Goal: Task Accomplishment & Management: Complete application form

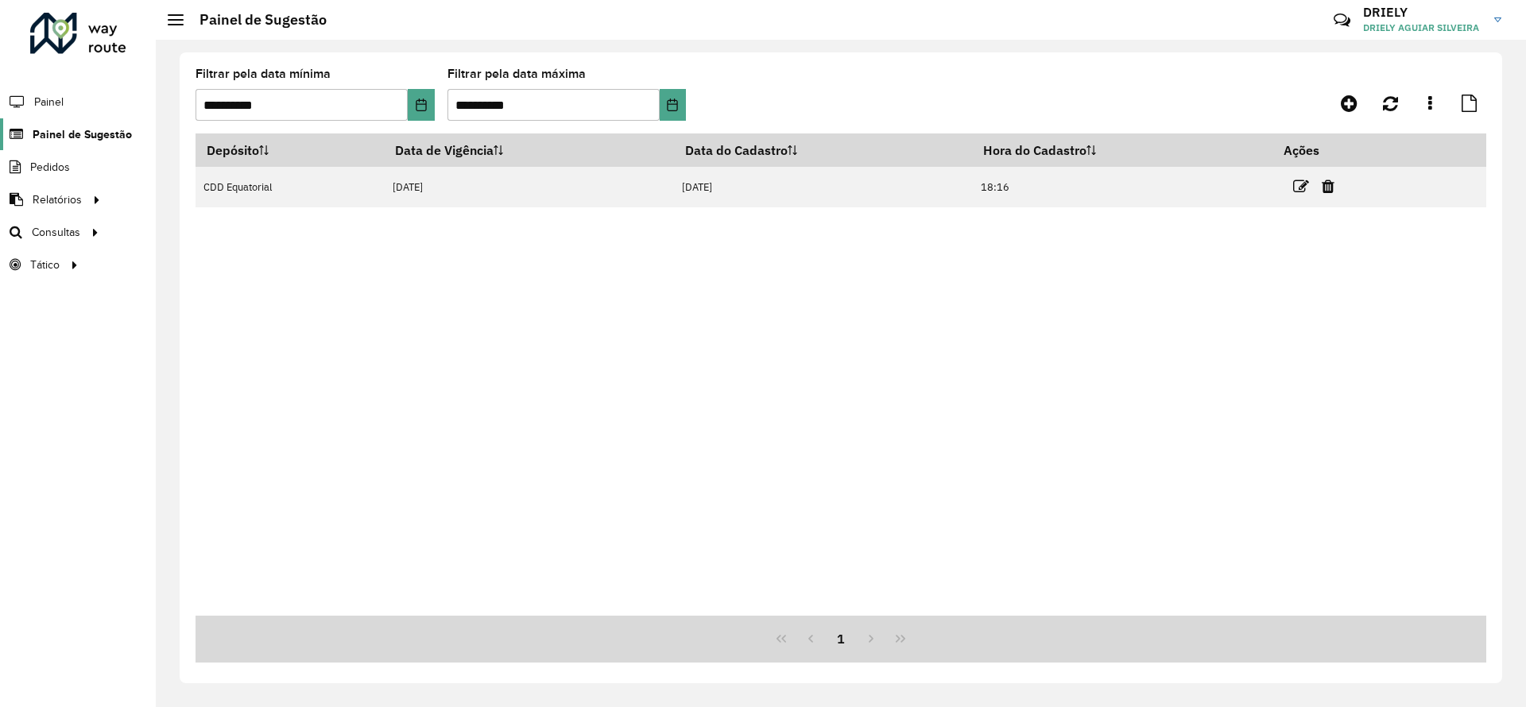
drag, startPoint x: 0, startPoint y: 0, endPoint x: 122, endPoint y: 137, distance: 182.9
click at [122, 137] on span "Painel de Sugestão" at bounding box center [82, 134] width 99 height 17
click at [99, 133] on span "Painel de Sugestão" at bounding box center [82, 134] width 99 height 17
click at [416, 111] on button "Choose Date" at bounding box center [421, 105] width 26 height 32
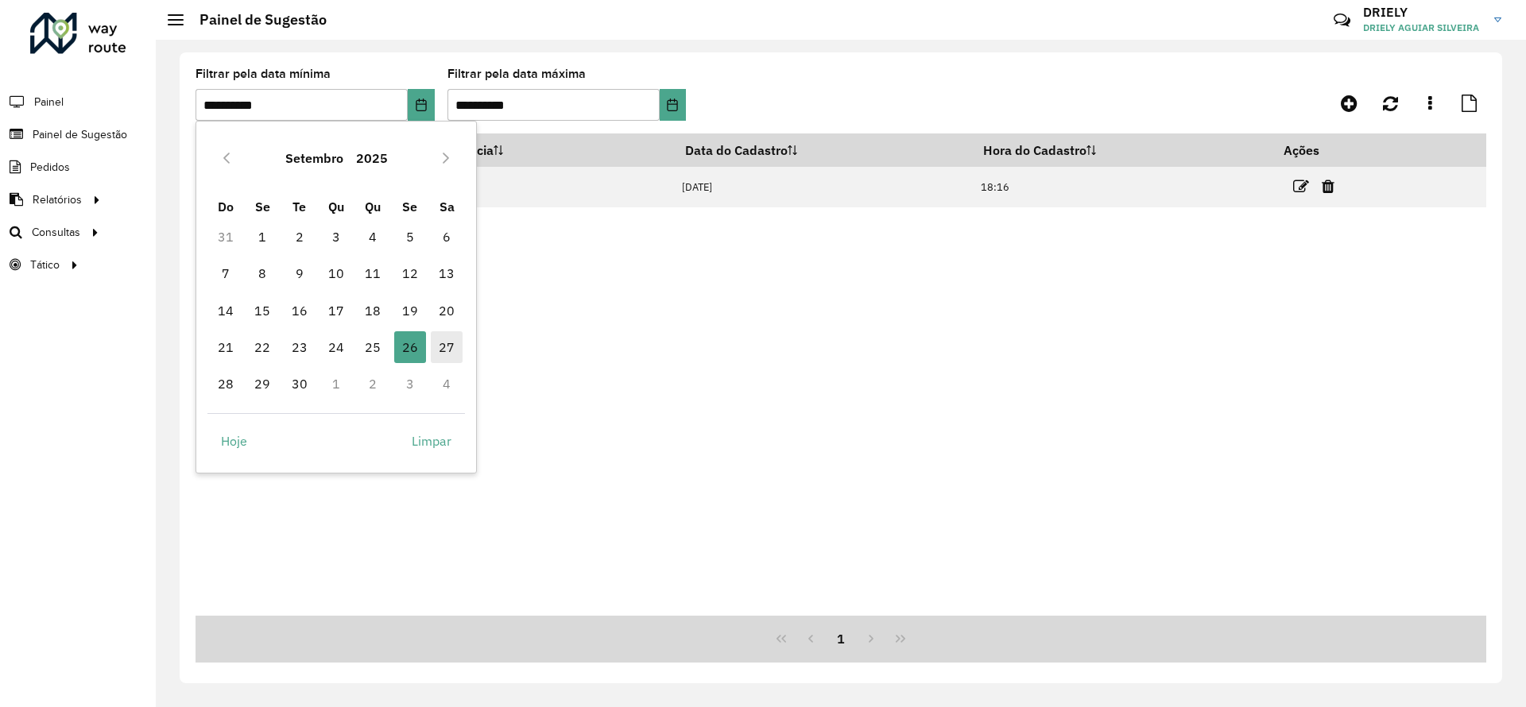
click at [445, 346] on span "27" at bounding box center [447, 347] width 32 height 32
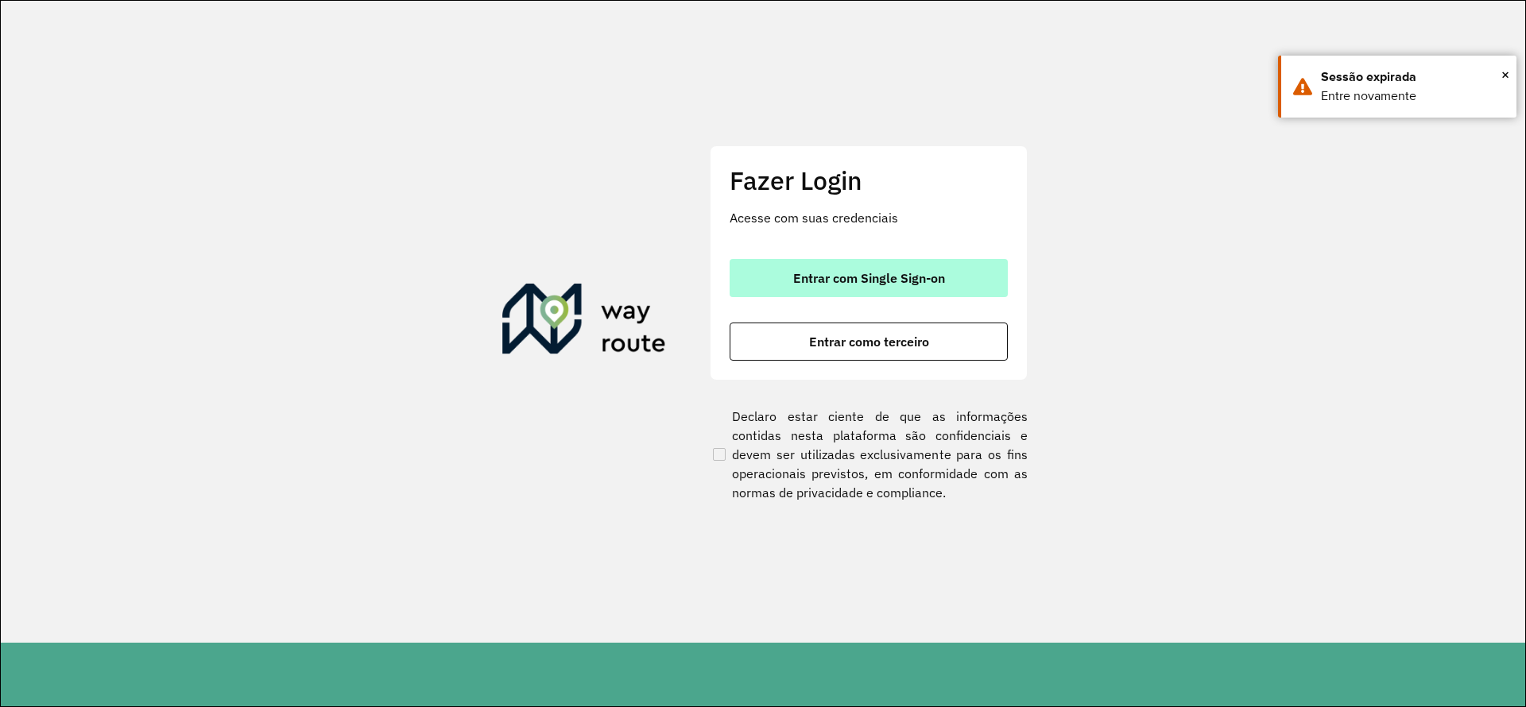
click at [876, 294] on button "Entrar com Single Sign-on" at bounding box center [869, 278] width 278 height 38
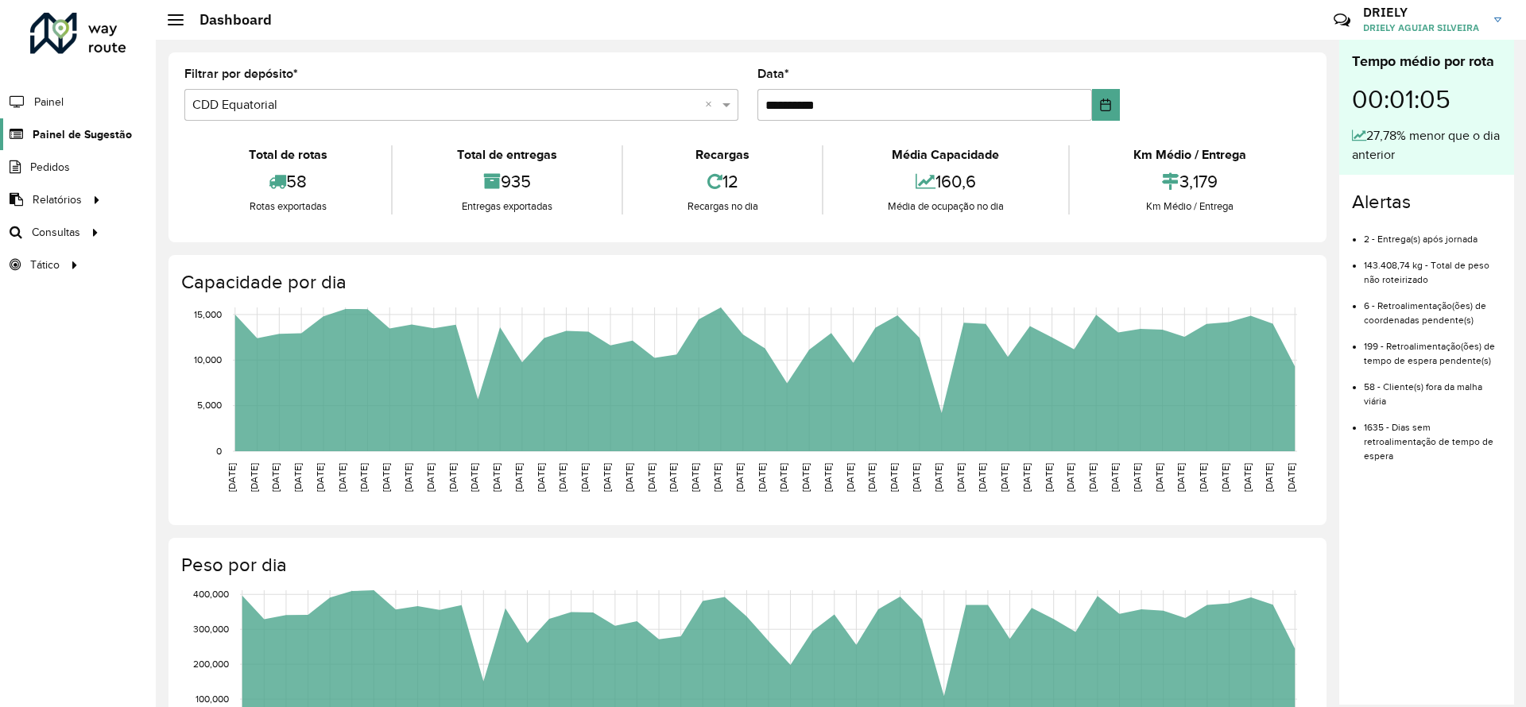
click at [87, 124] on link "Painel de Sugestão" at bounding box center [66, 134] width 132 height 32
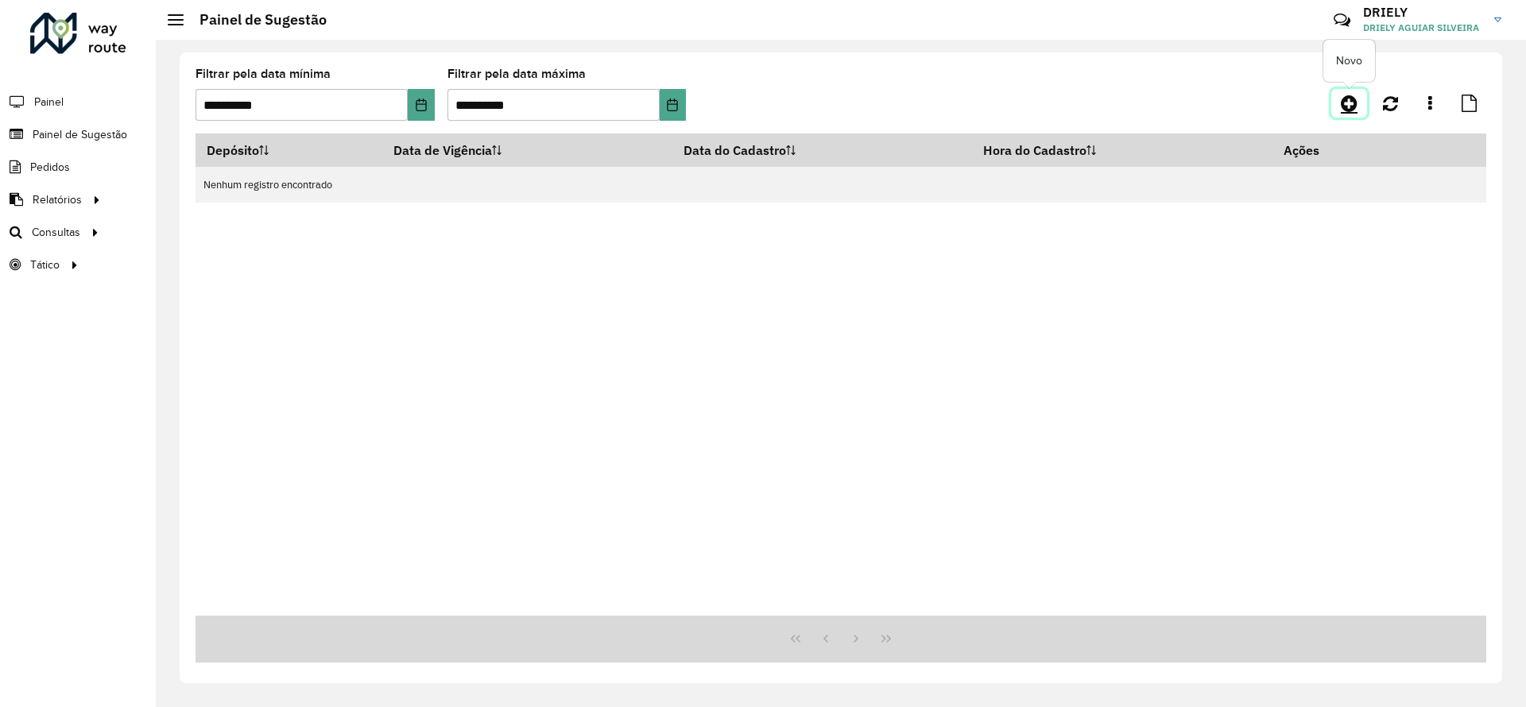
click at [1352, 110] on icon at bounding box center [1349, 103] width 17 height 19
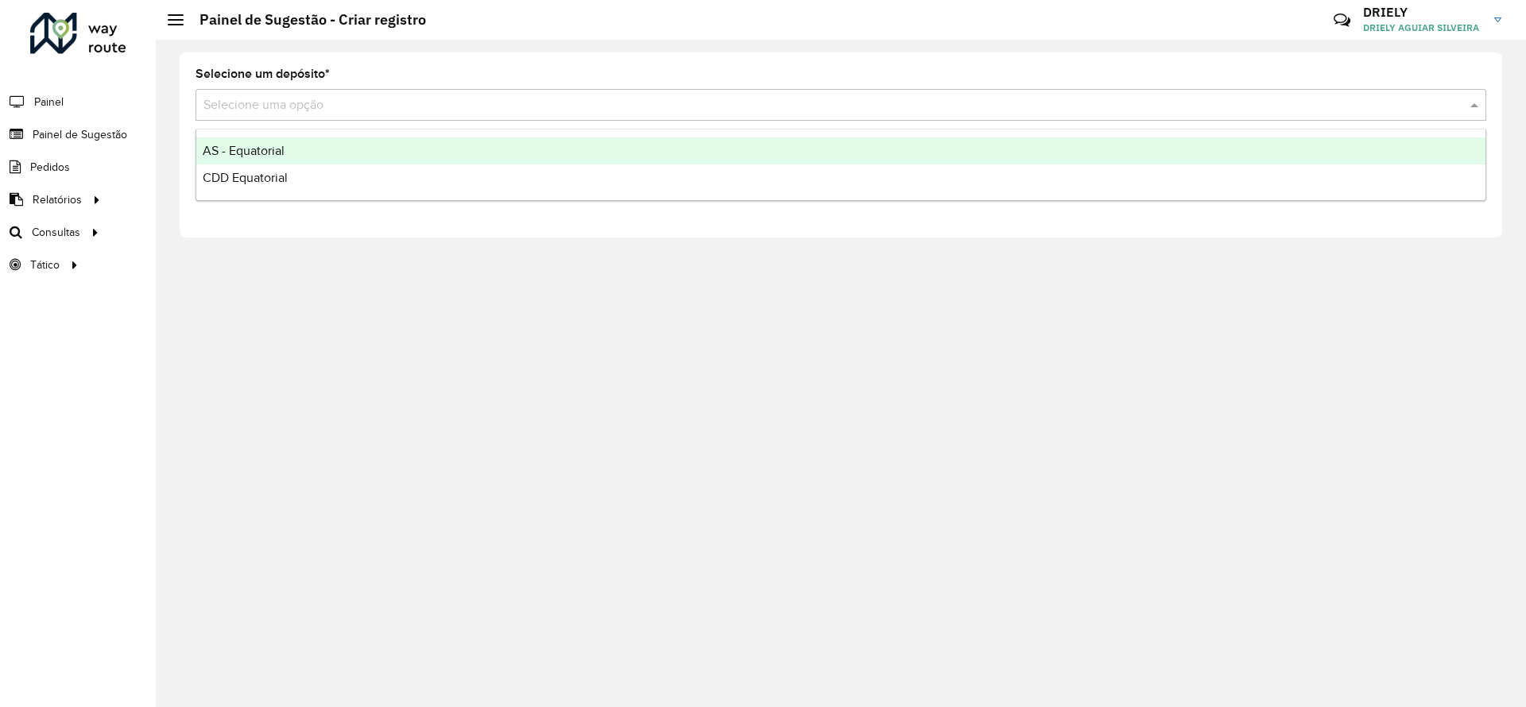
click at [323, 103] on input "text" at bounding box center [824, 105] width 1243 height 19
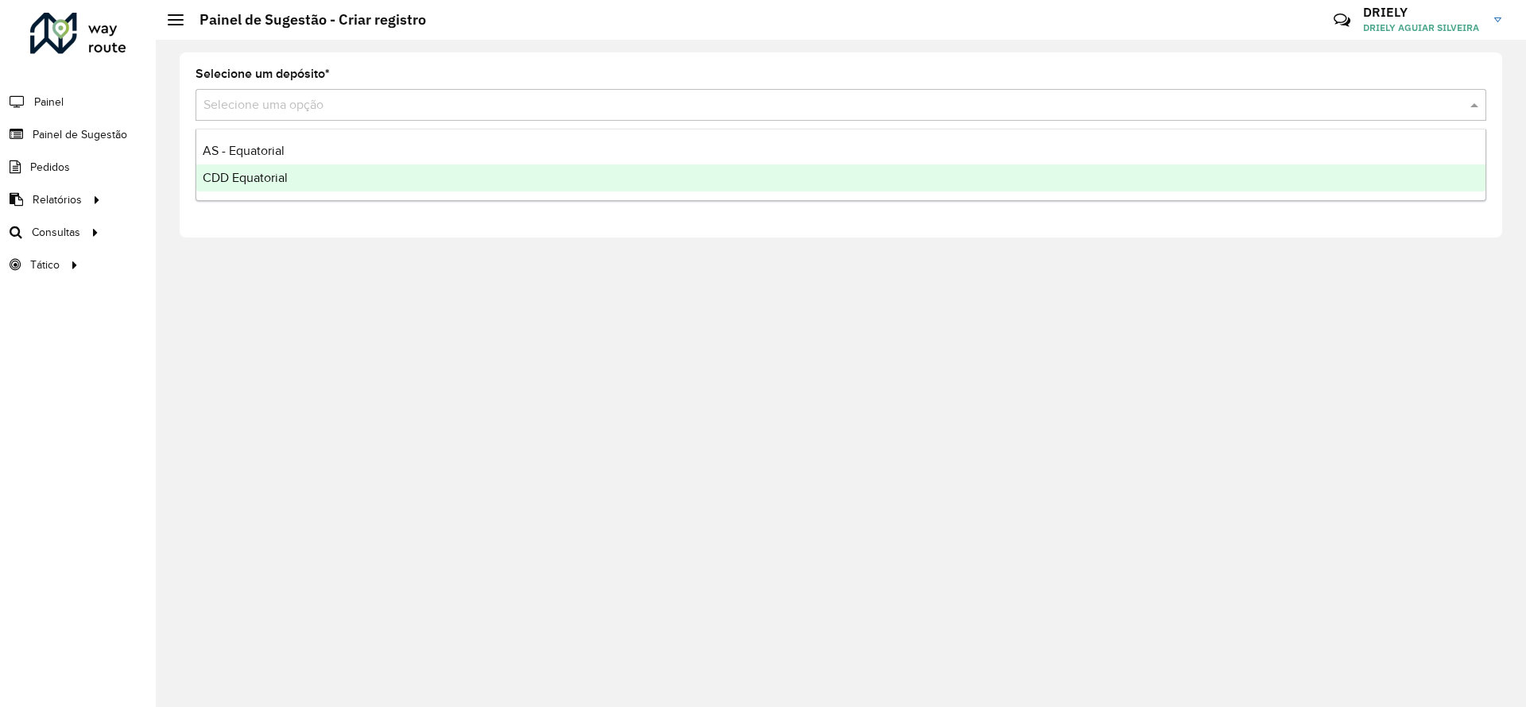
click at [270, 180] on span "CDD Equatorial" at bounding box center [245, 178] width 85 height 14
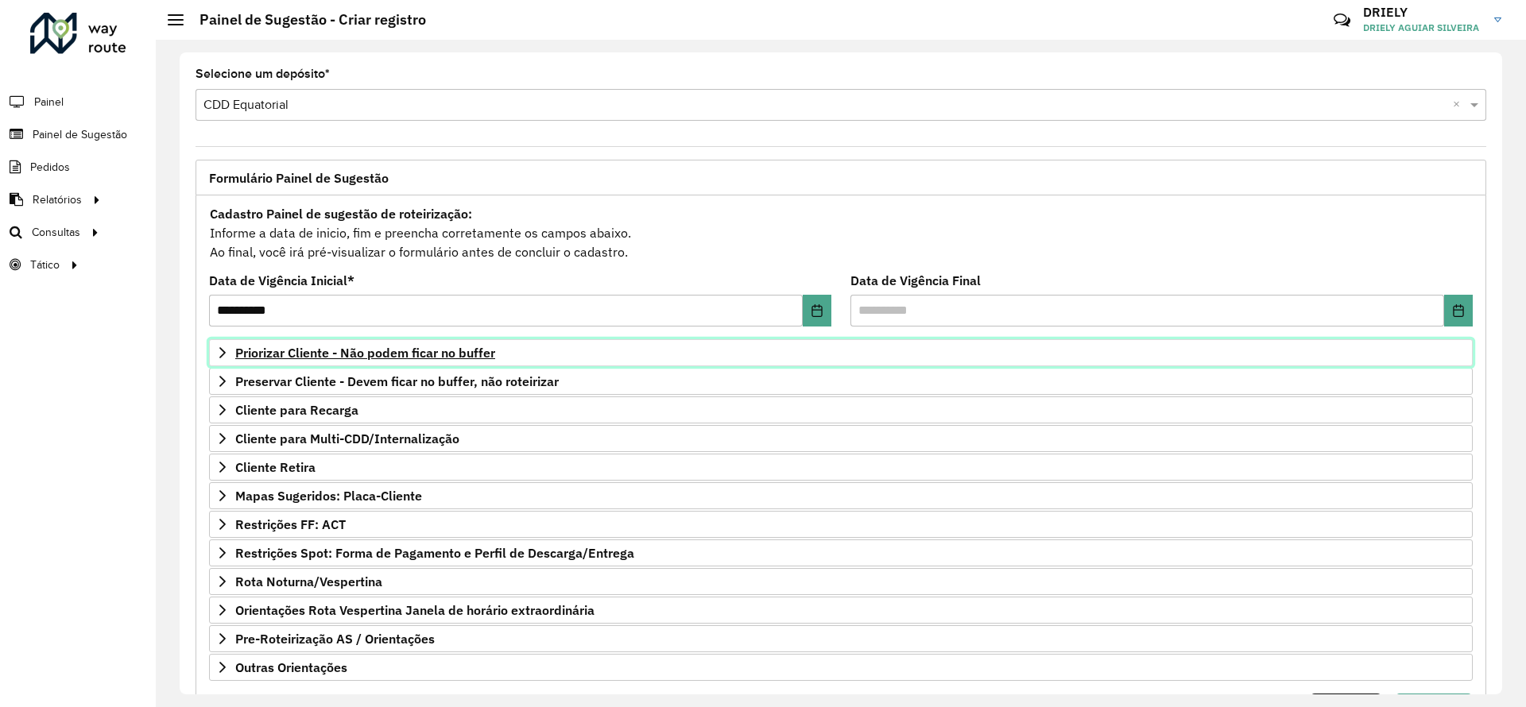
click at [362, 354] on span "Priorizar Cliente - Não podem ficar no buffer" at bounding box center [365, 352] width 260 height 13
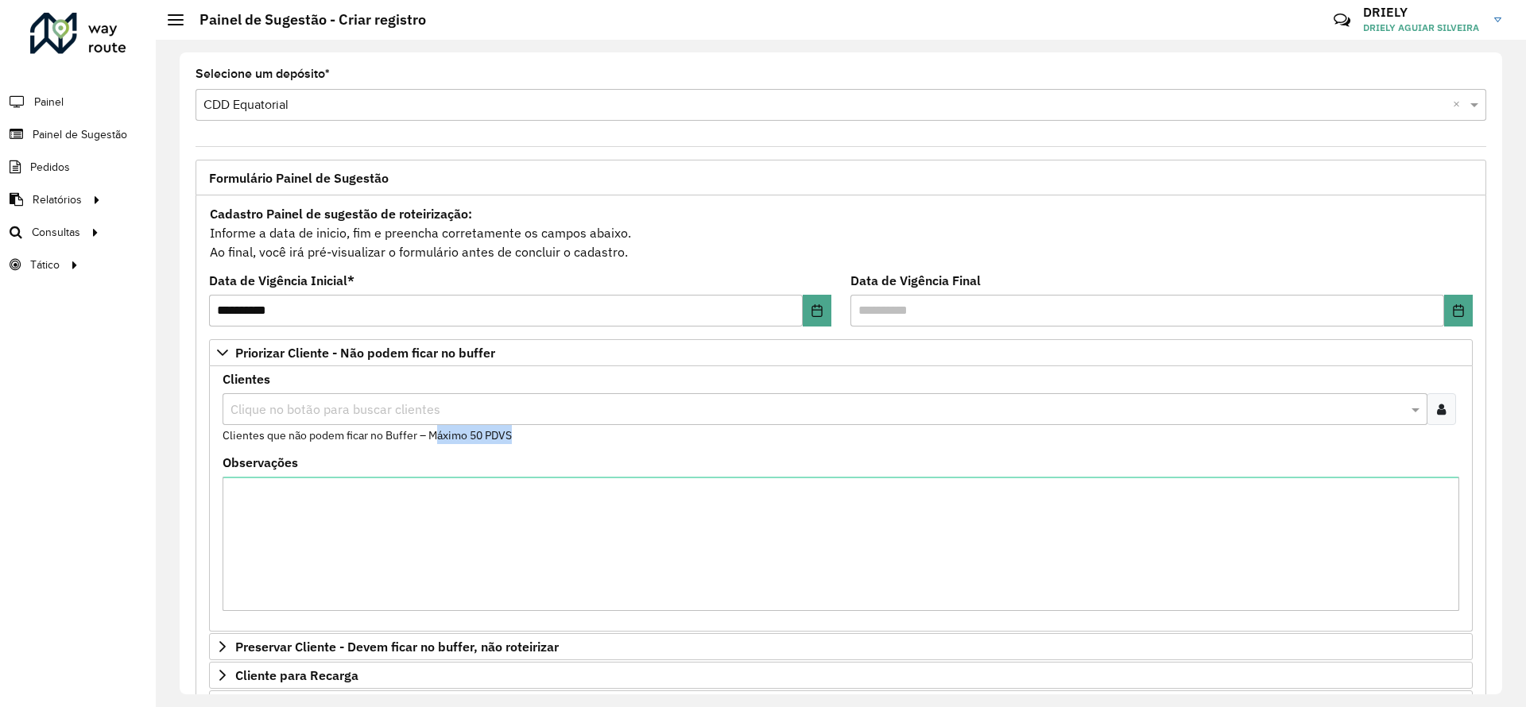
drag, startPoint x: 435, startPoint y: 435, endPoint x: 523, endPoint y: 432, distance: 88.3
click at [523, 432] on div "Clientes Clique no botão para buscar clientes Clientes que não podem ficar no B…" at bounding box center [841, 409] width 1237 height 71
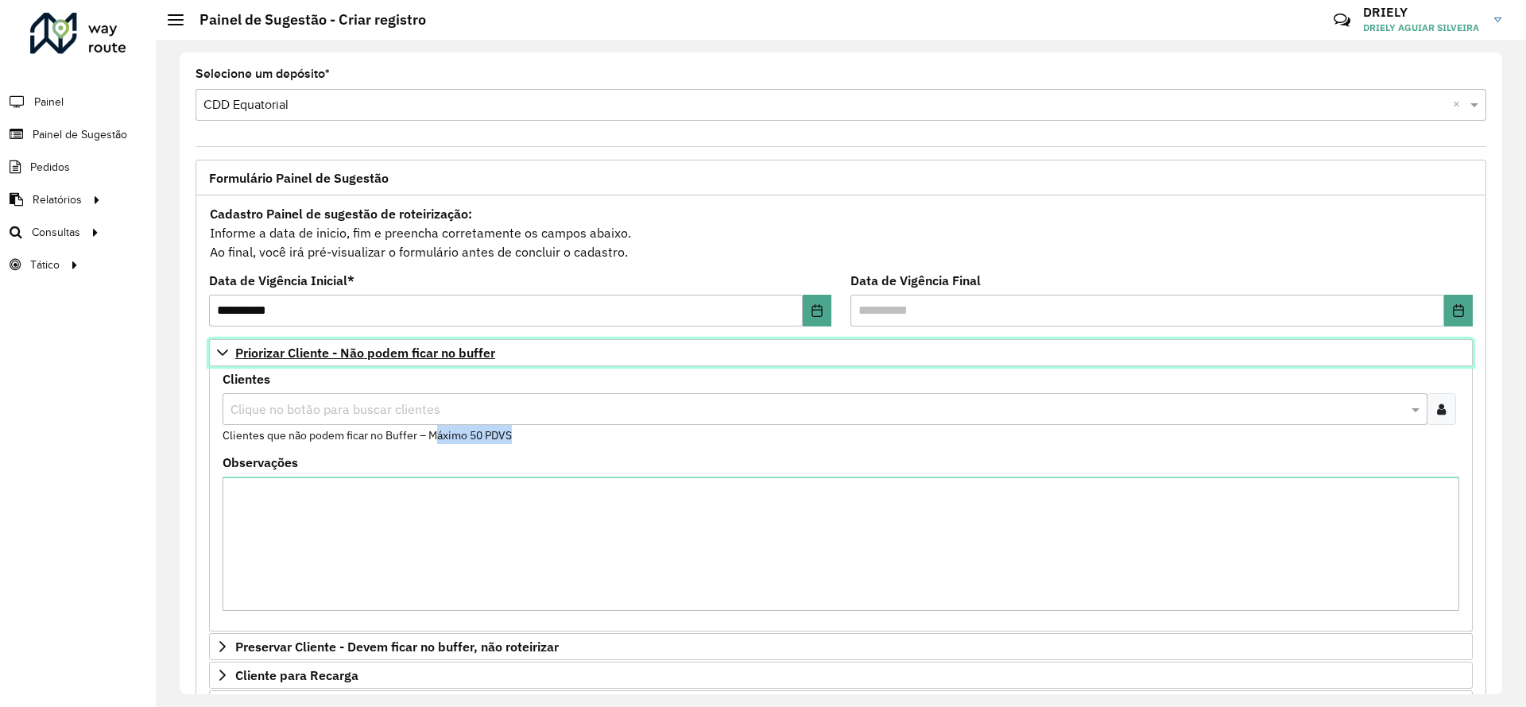
click at [469, 356] on span "Priorizar Cliente - Não podem ficar no buffer" at bounding box center [365, 352] width 260 height 13
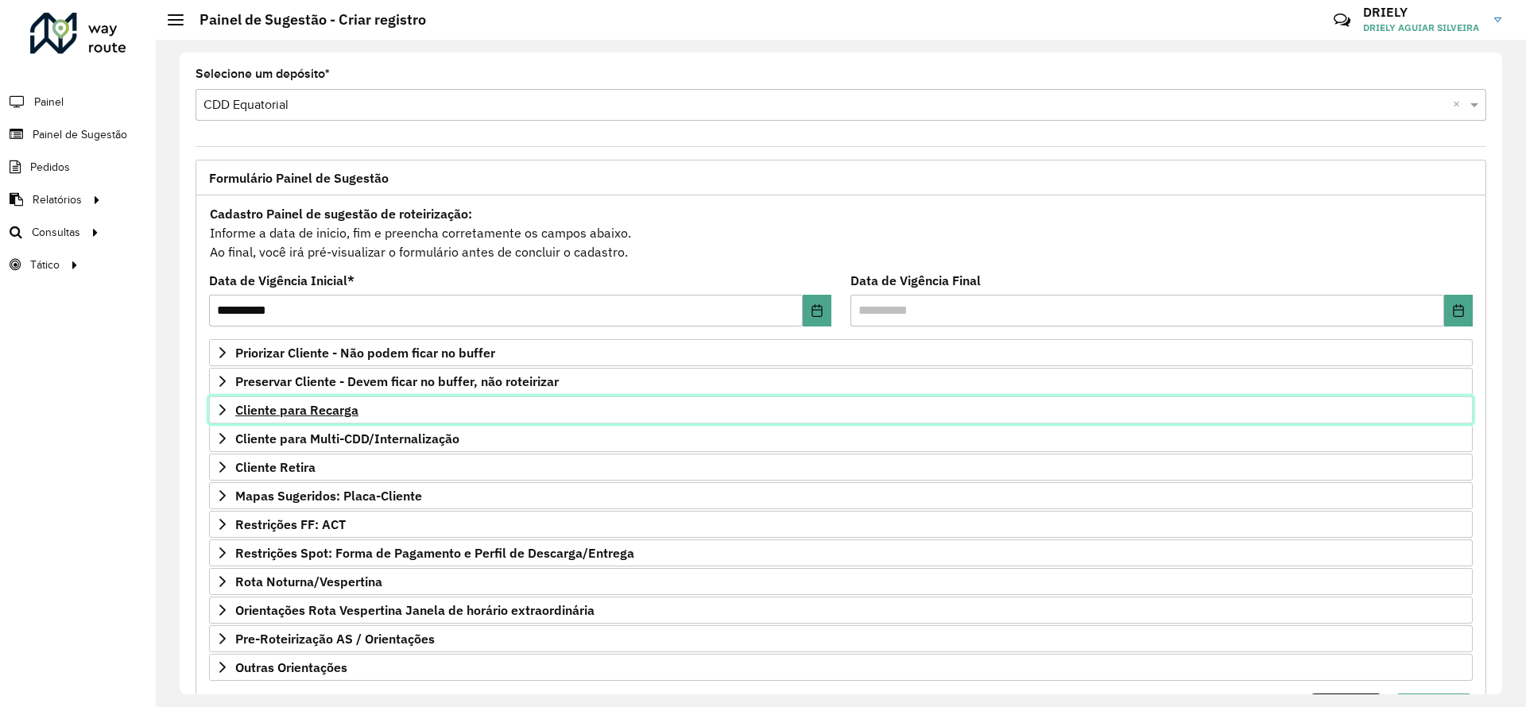
click at [285, 413] on span "Cliente para Recarga" at bounding box center [296, 410] width 123 height 13
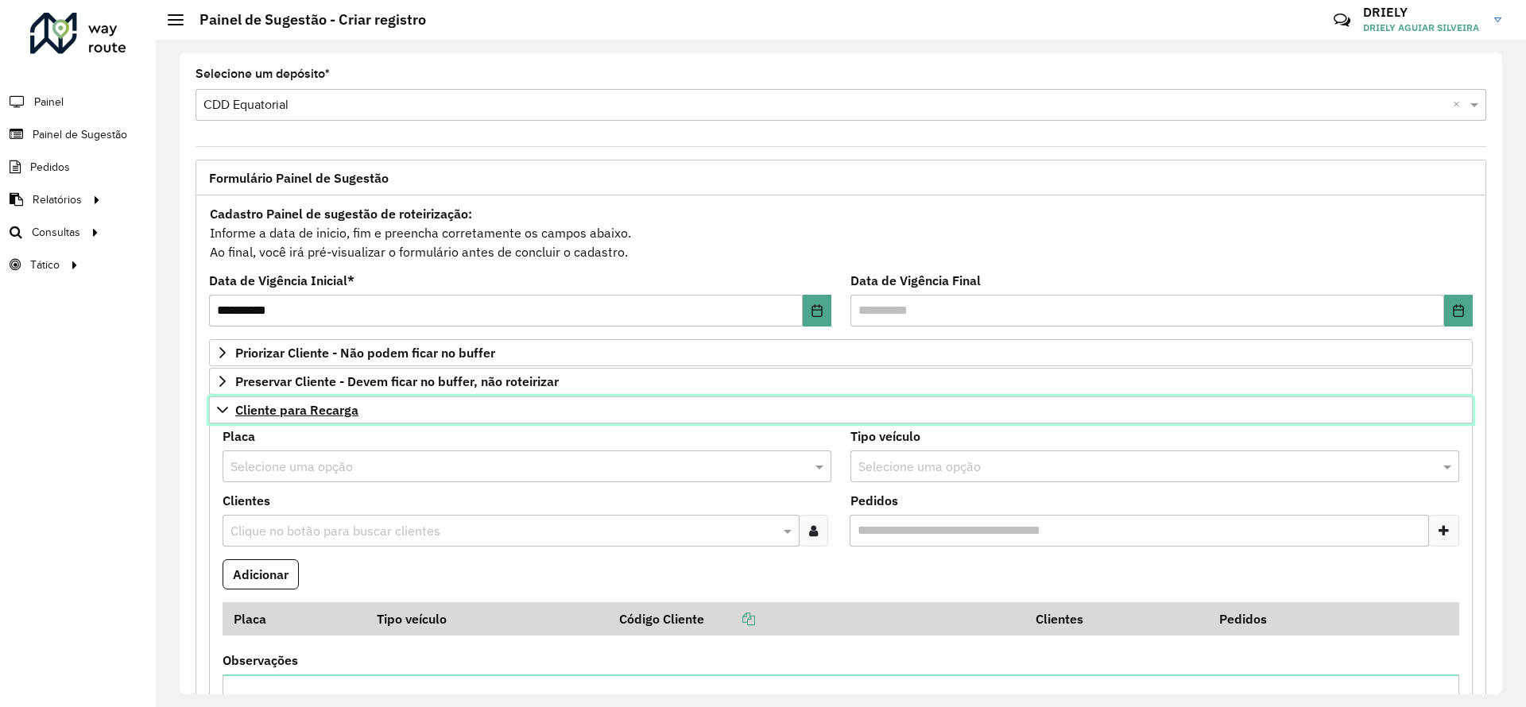
click at [316, 413] on span "Cliente para Recarga" at bounding box center [296, 410] width 123 height 13
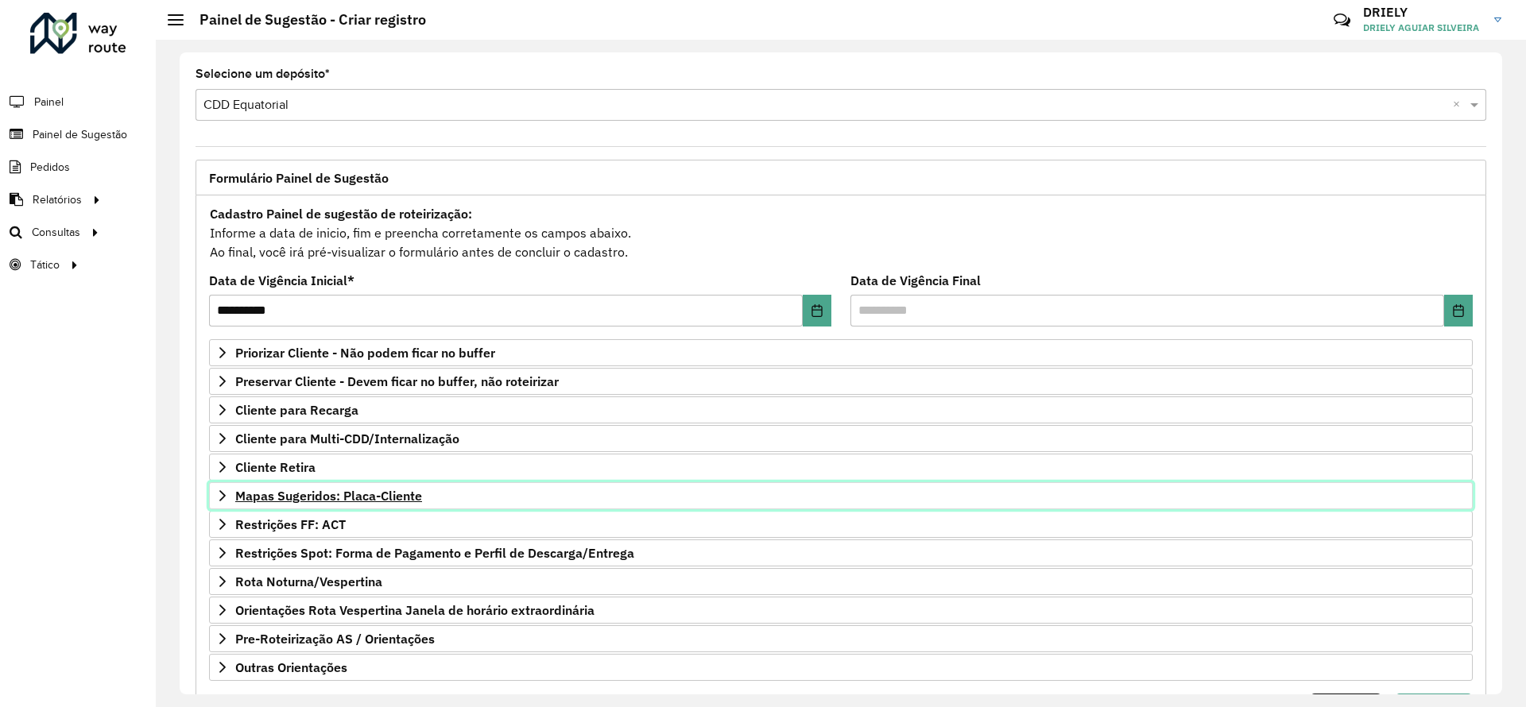
click at [343, 493] on span "Mapas Sugeridos: Placa-Cliente" at bounding box center [328, 496] width 187 height 13
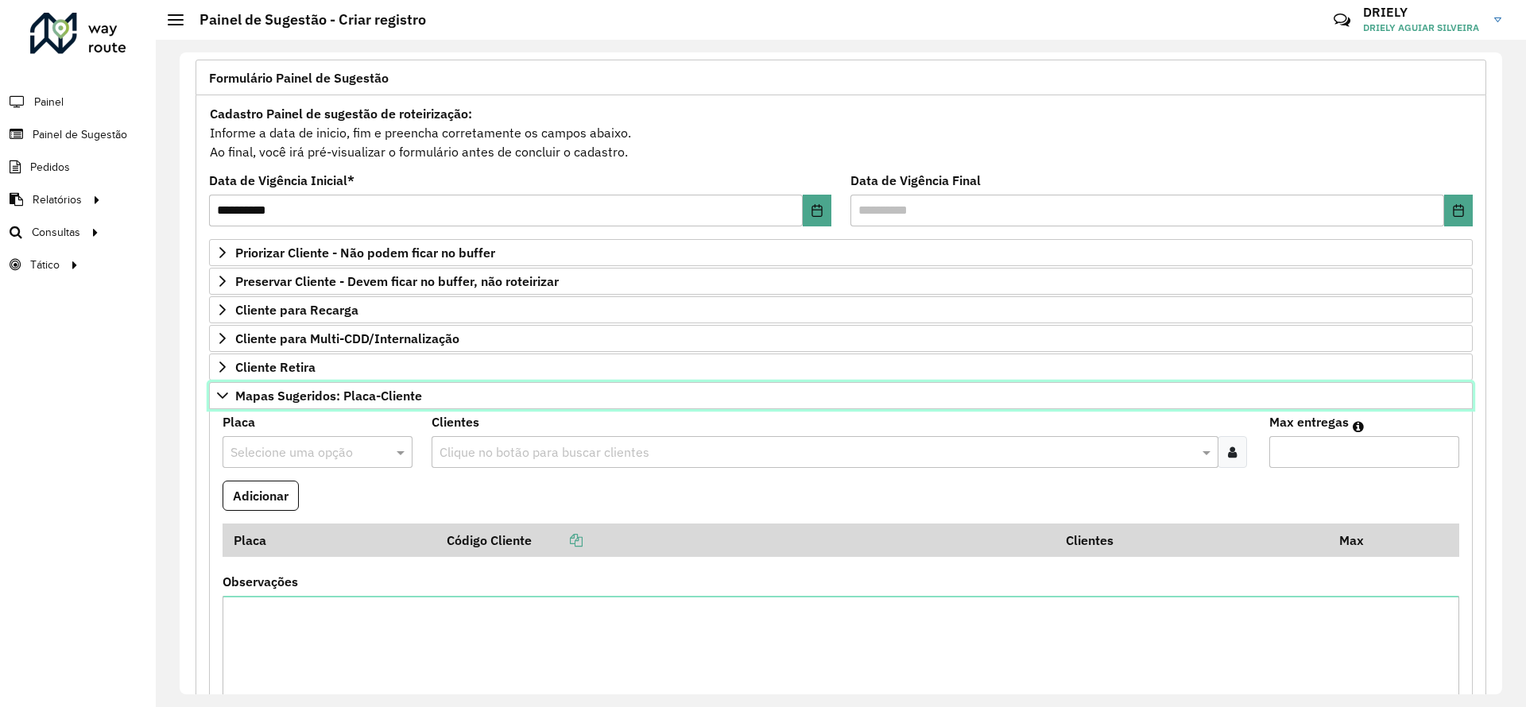
scroll to position [130, 0]
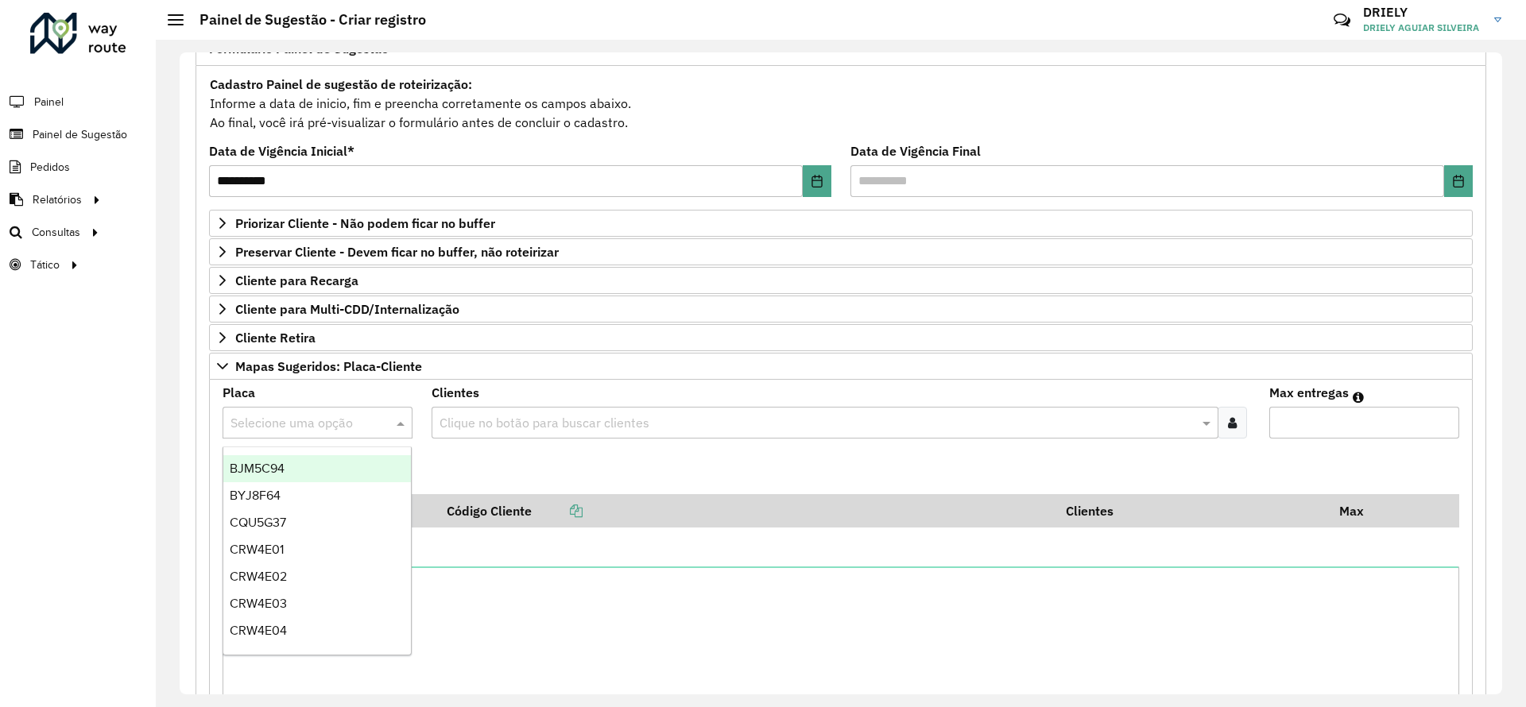
click at [318, 431] on input "text" at bounding box center [301, 423] width 142 height 19
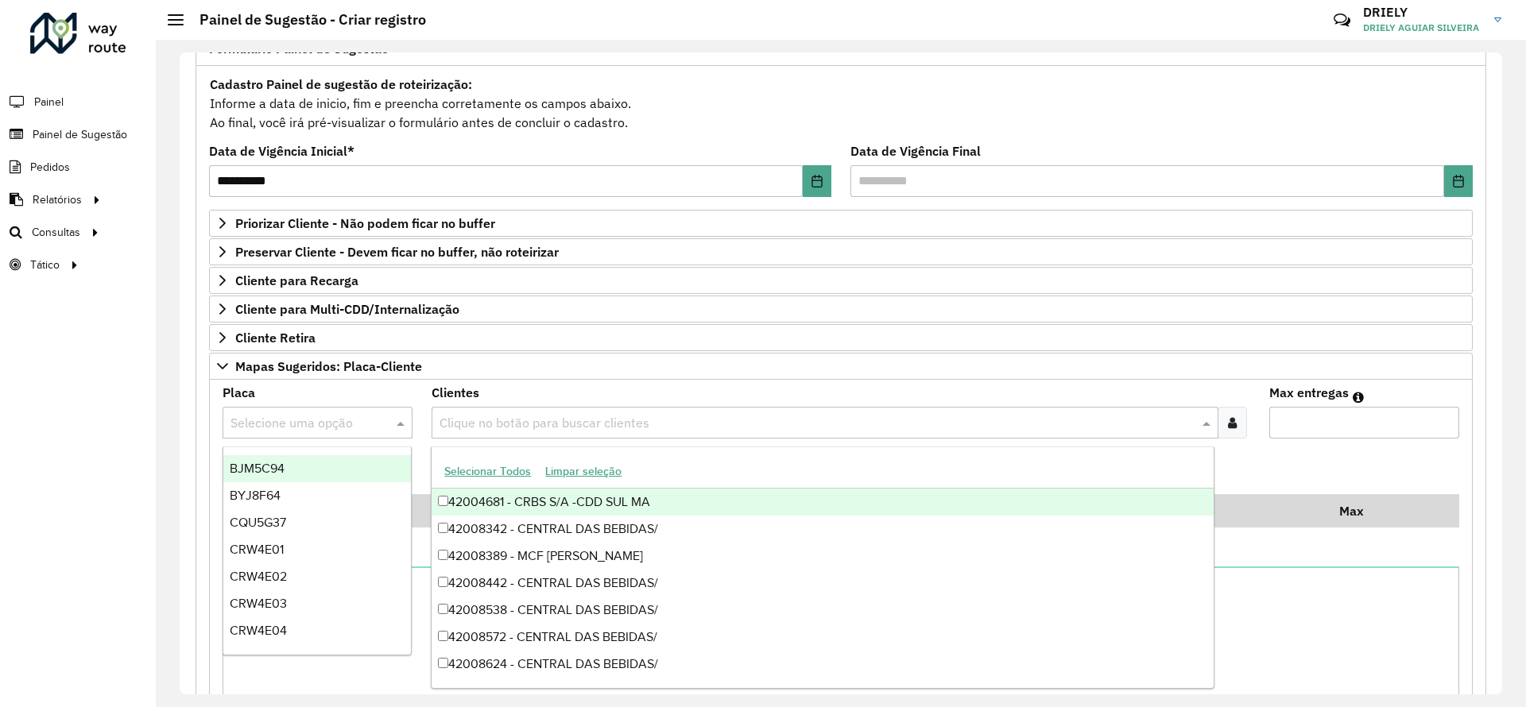
click at [502, 419] on input "text" at bounding box center [816, 423] width 762 height 19
click at [277, 426] on input "text" at bounding box center [301, 423] width 142 height 19
click at [517, 428] on input "text" at bounding box center [816, 423] width 762 height 19
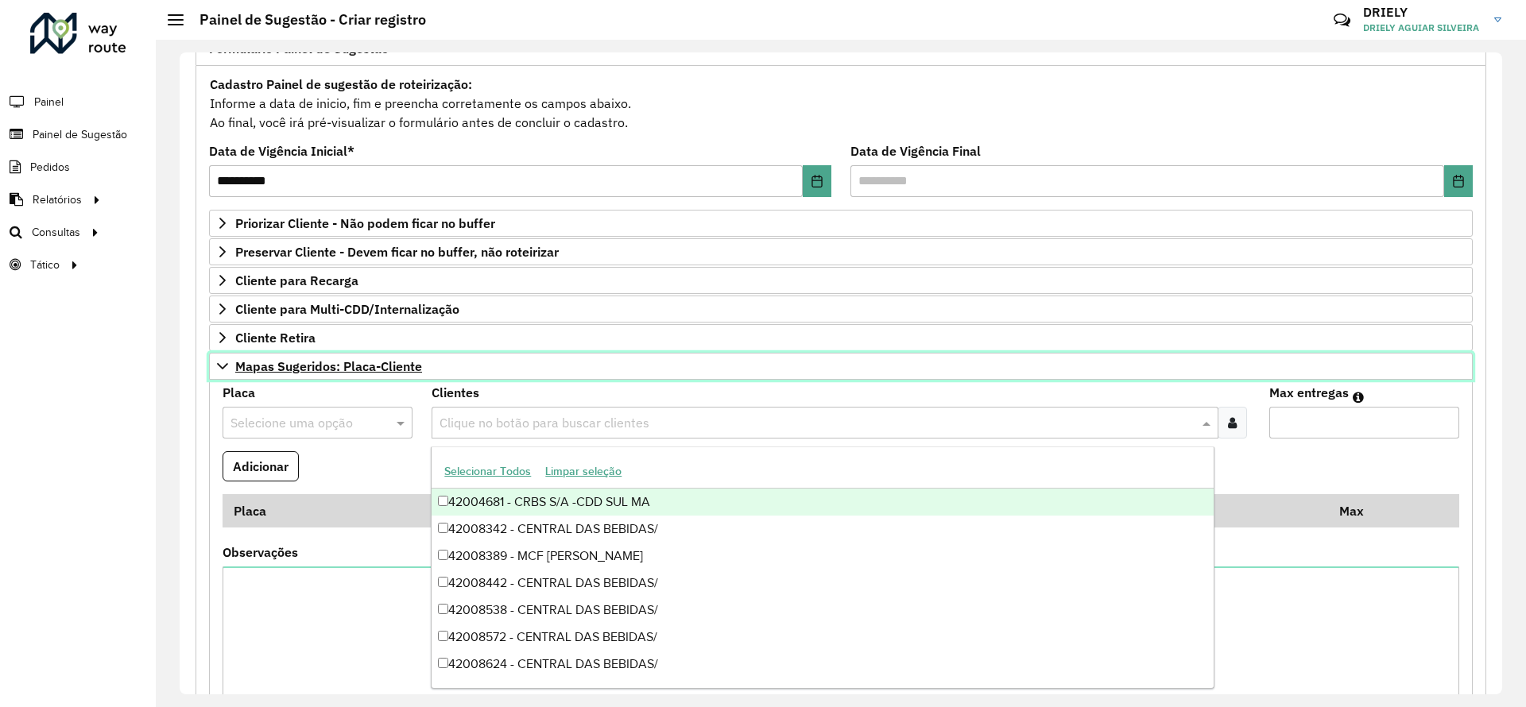
click at [397, 372] on span "Mapas Sugeridos: Placa-Cliente" at bounding box center [328, 366] width 187 height 13
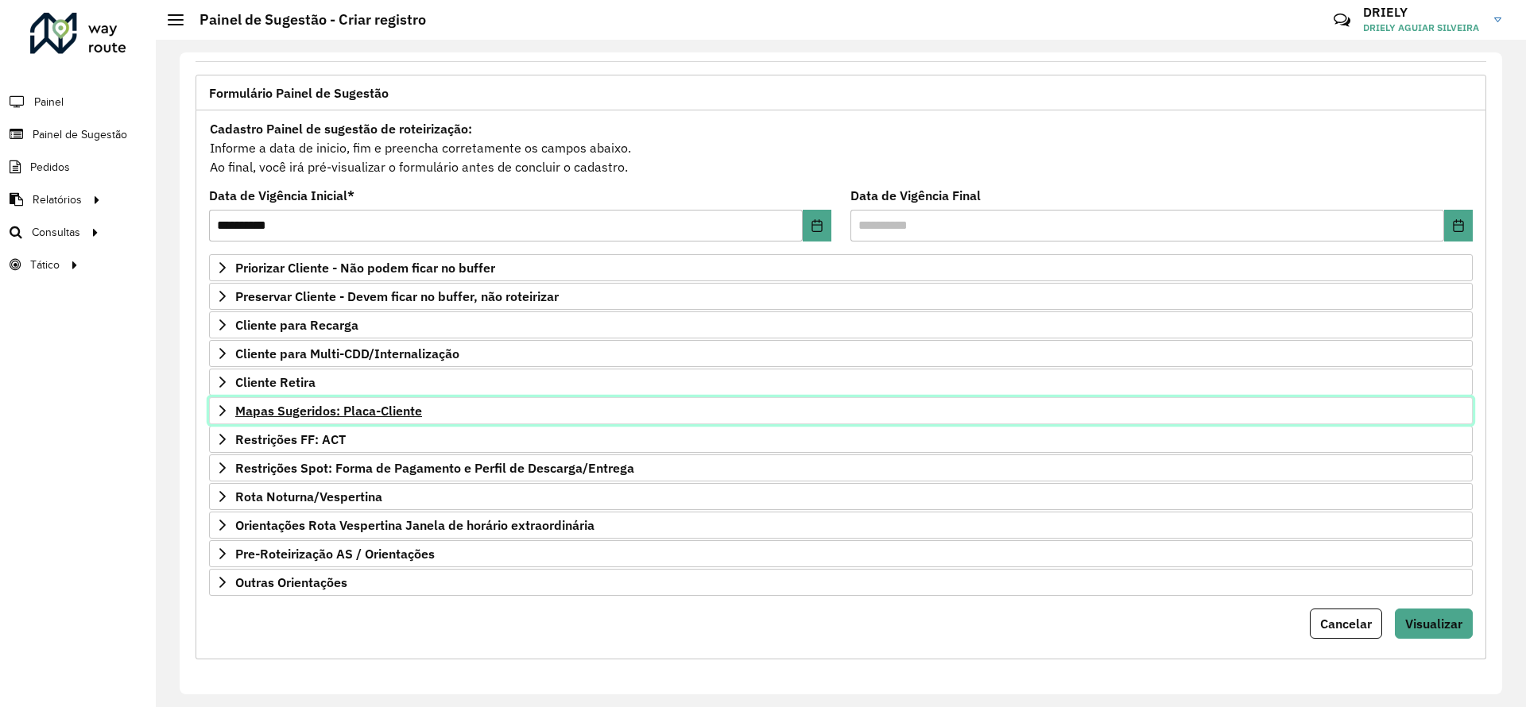
scroll to position [85, 0]
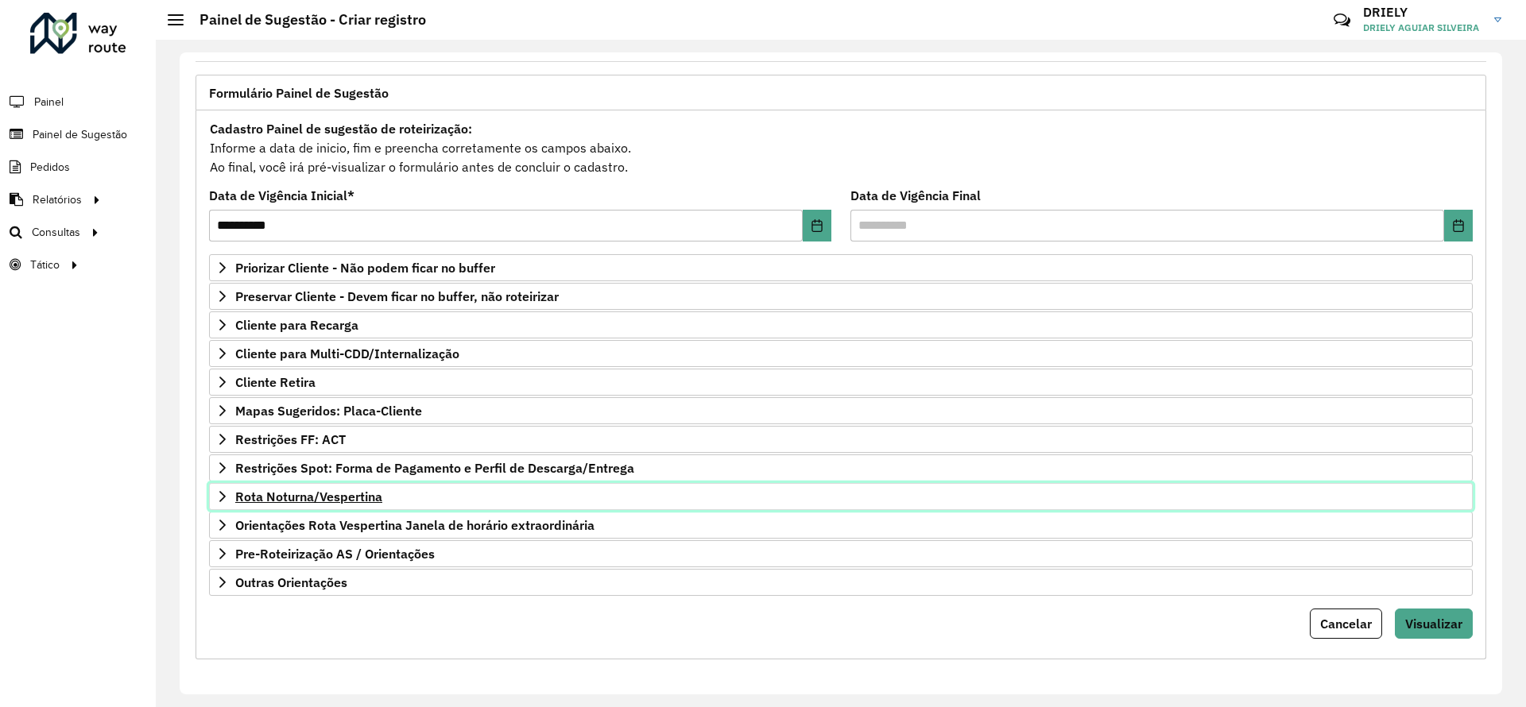
click at [327, 495] on span "Rota Noturna/Vespertina" at bounding box center [308, 496] width 147 height 13
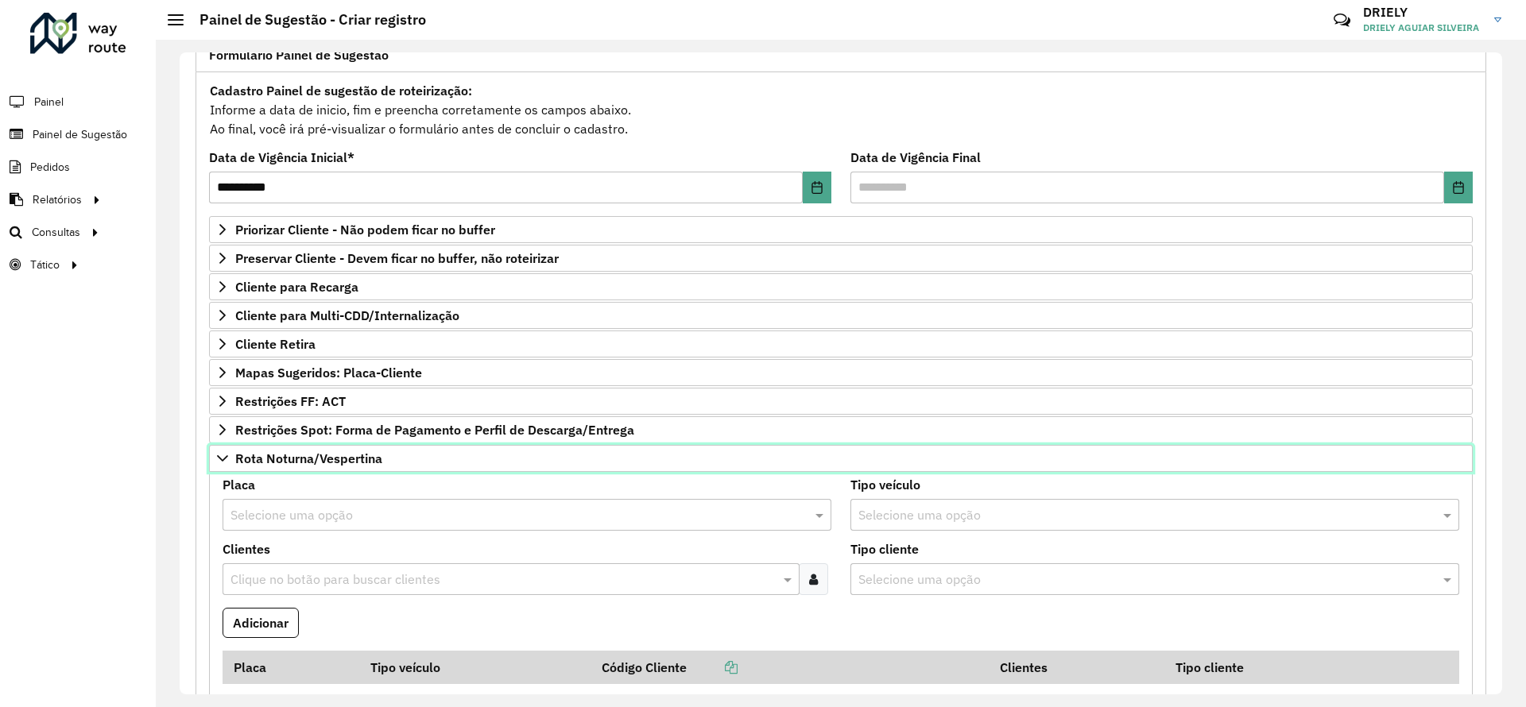
scroll to position [130, 0]
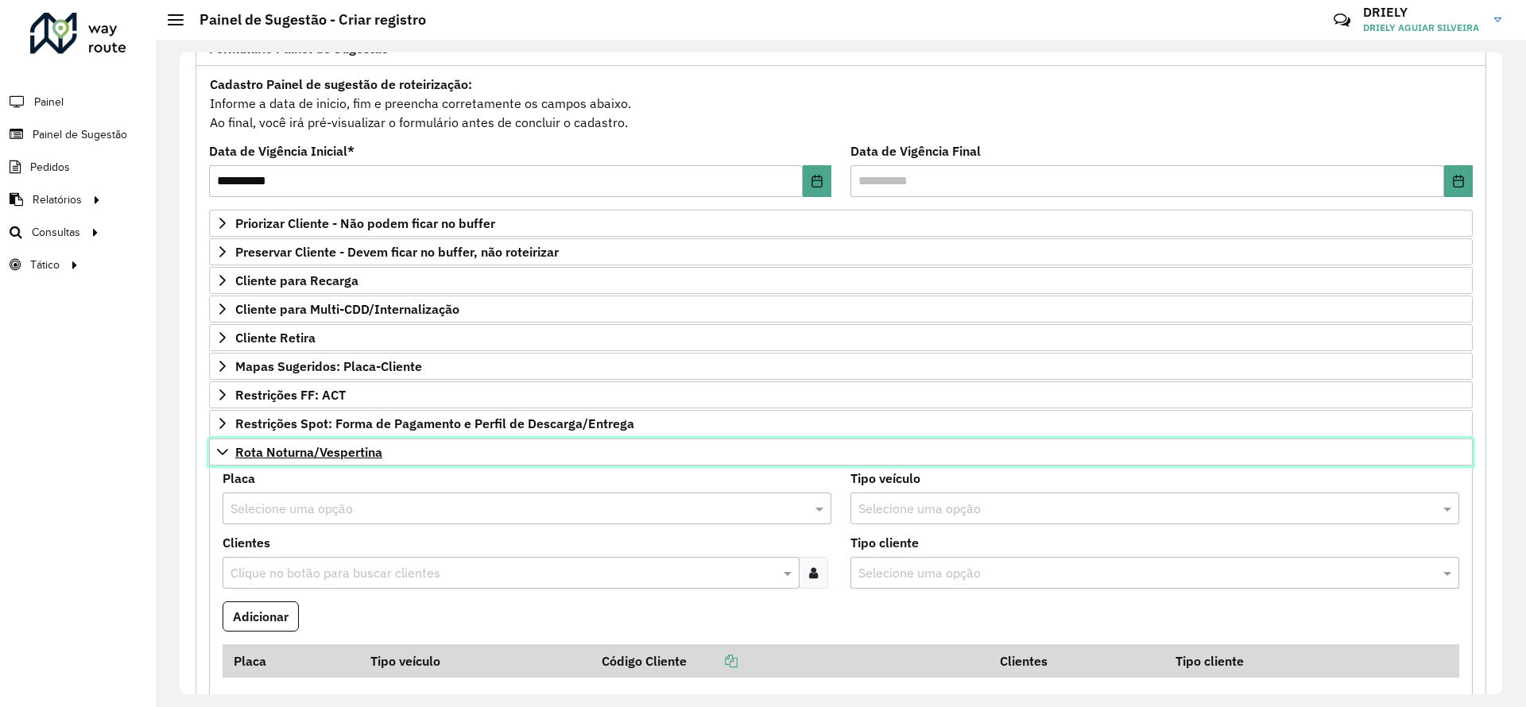
click at [350, 450] on span "Rota Noturna/Vespertina" at bounding box center [308, 452] width 147 height 13
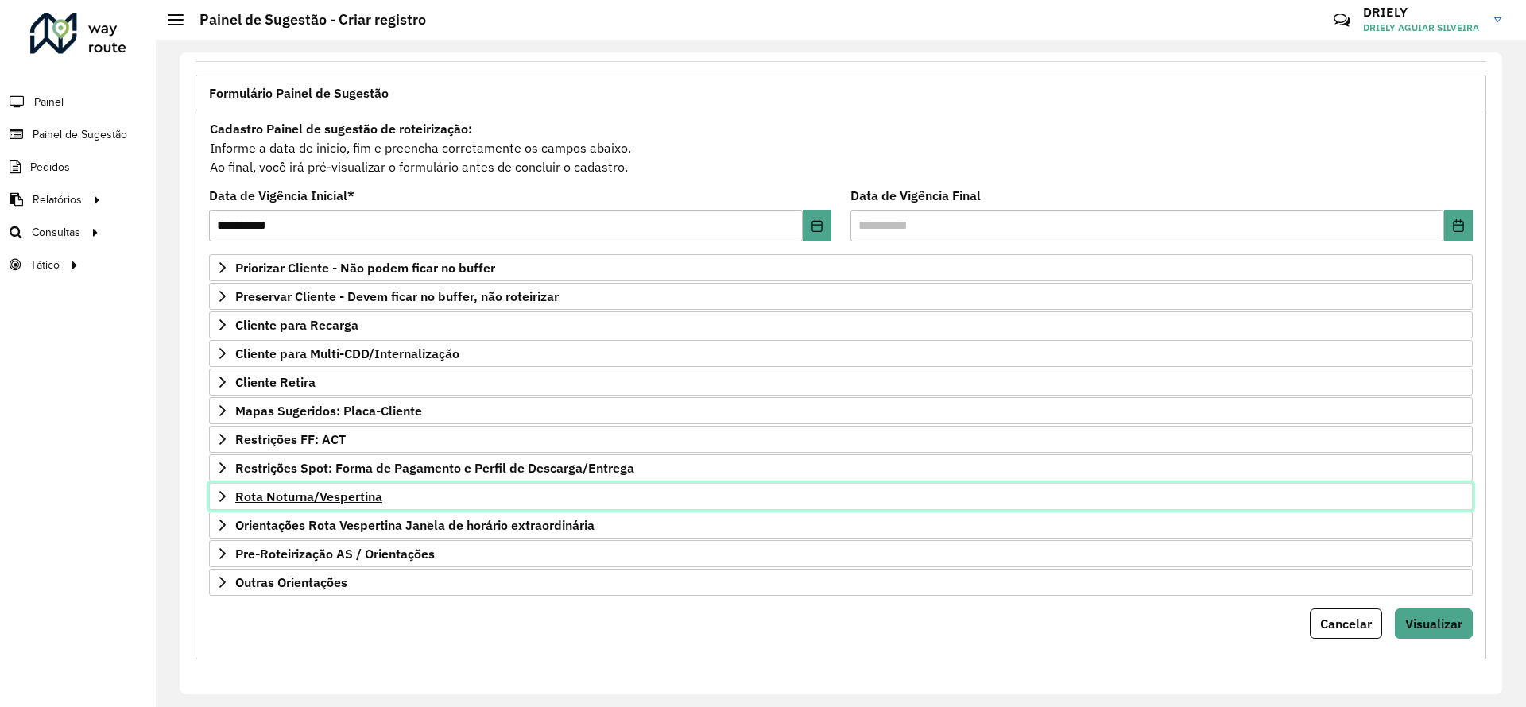
scroll to position [85, 0]
click at [362, 494] on span "Rota Noturna/Vespertina" at bounding box center [308, 496] width 147 height 13
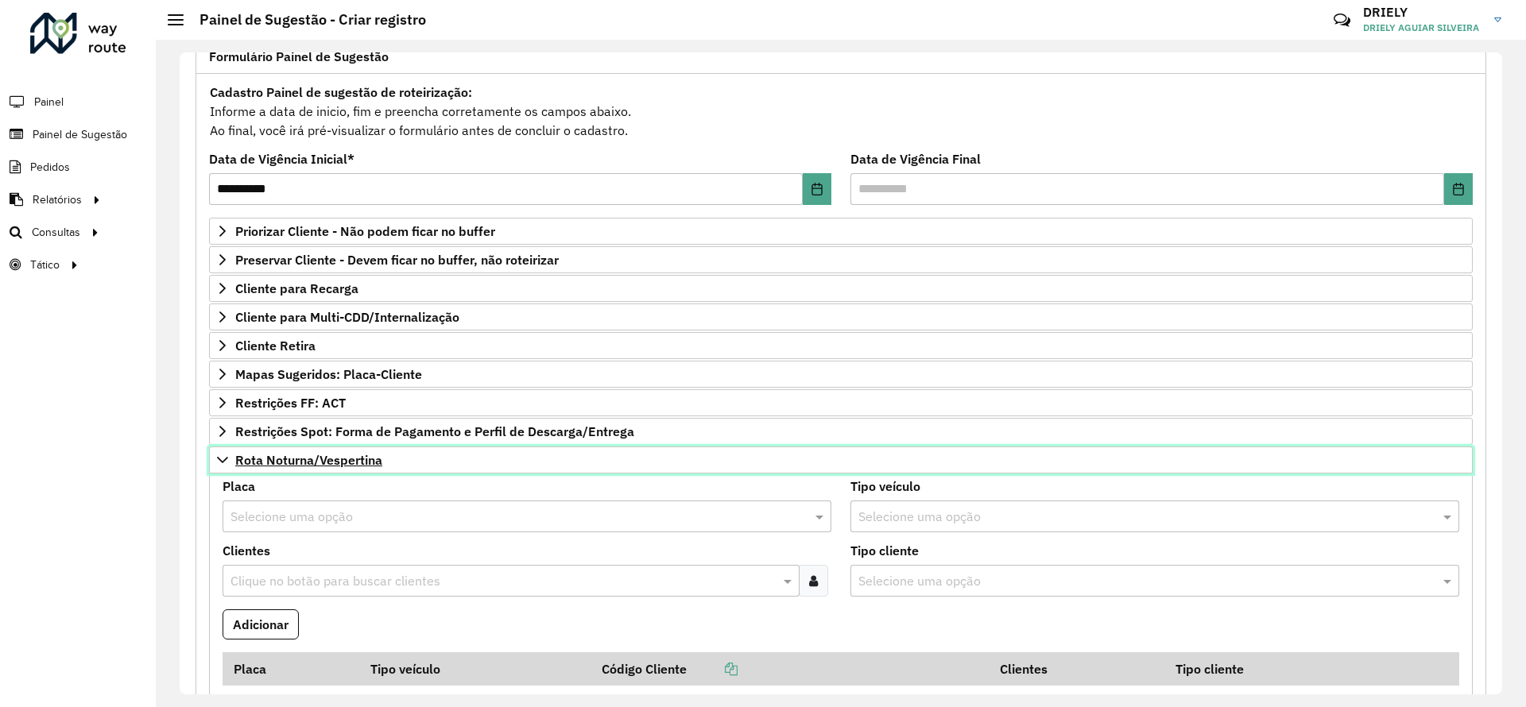
scroll to position [130, 0]
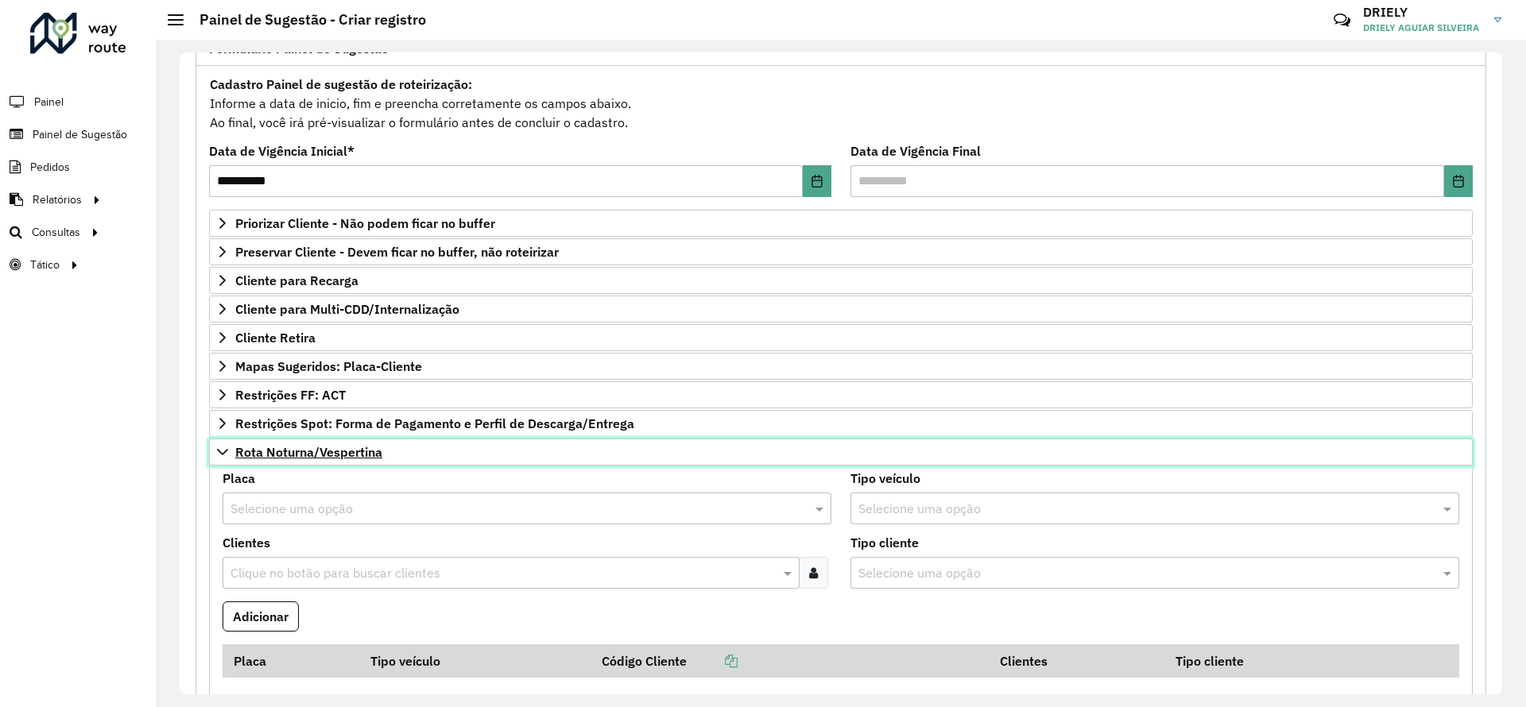
click at [317, 460] on link "Rota Noturna/Vespertina" at bounding box center [841, 452] width 1264 height 27
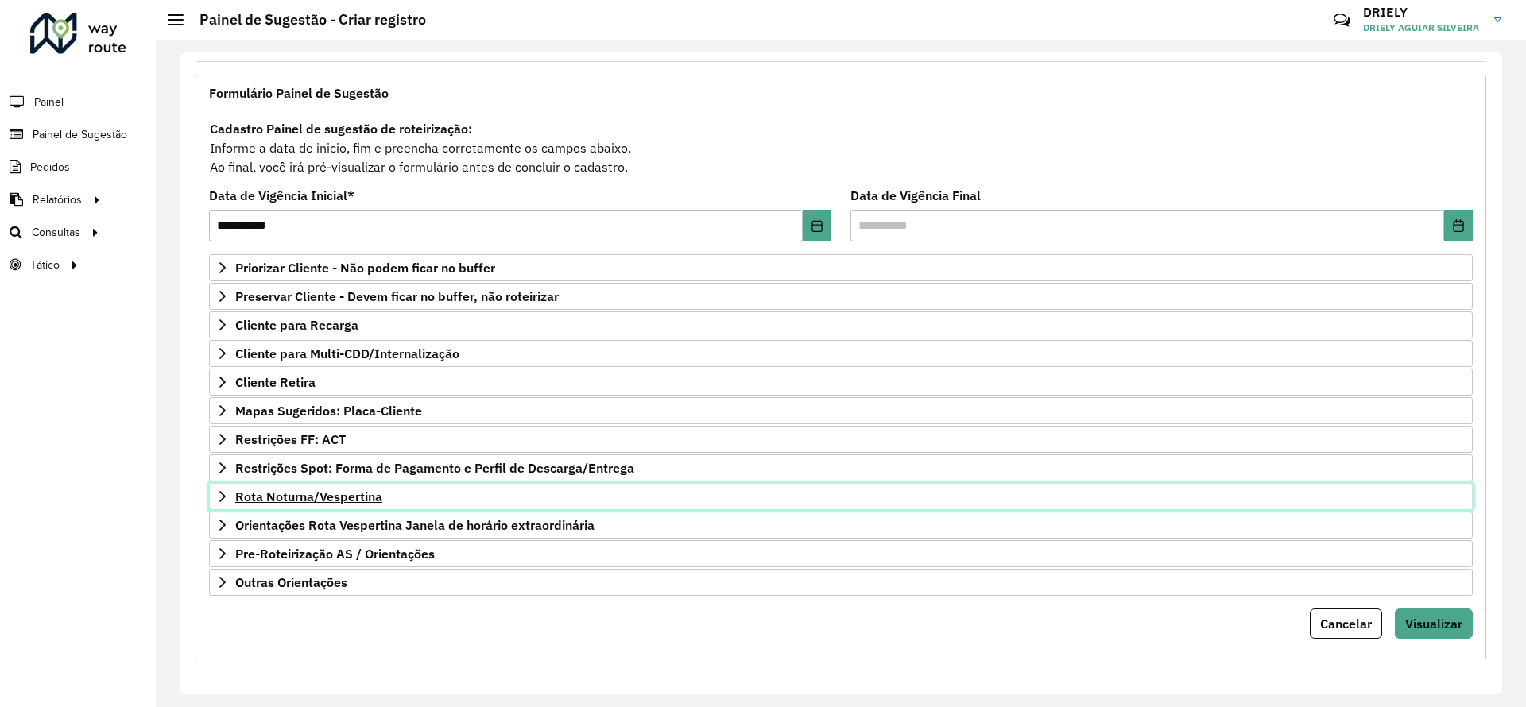
scroll to position [85, 0]
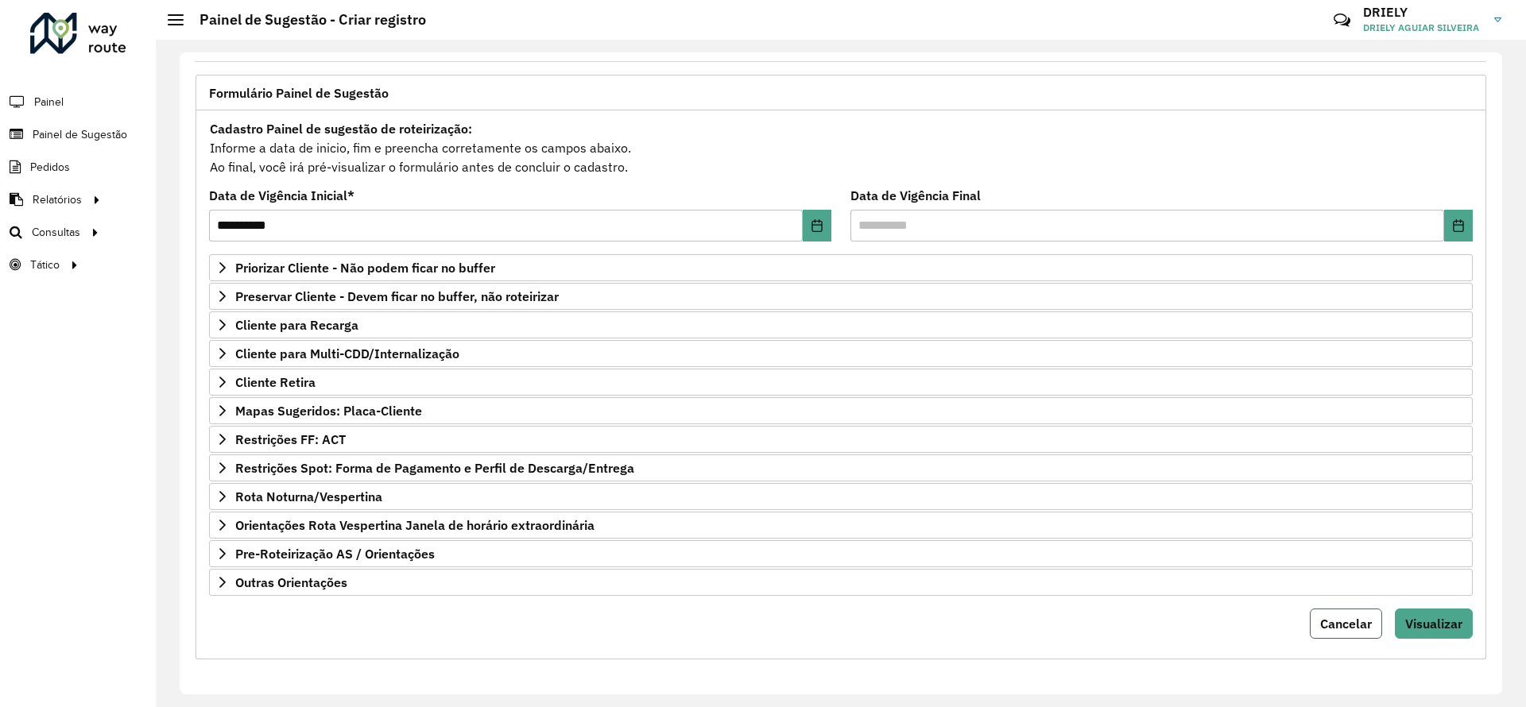
click at [1342, 630] on span "Cancelar" at bounding box center [1346, 624] width 52 height 16
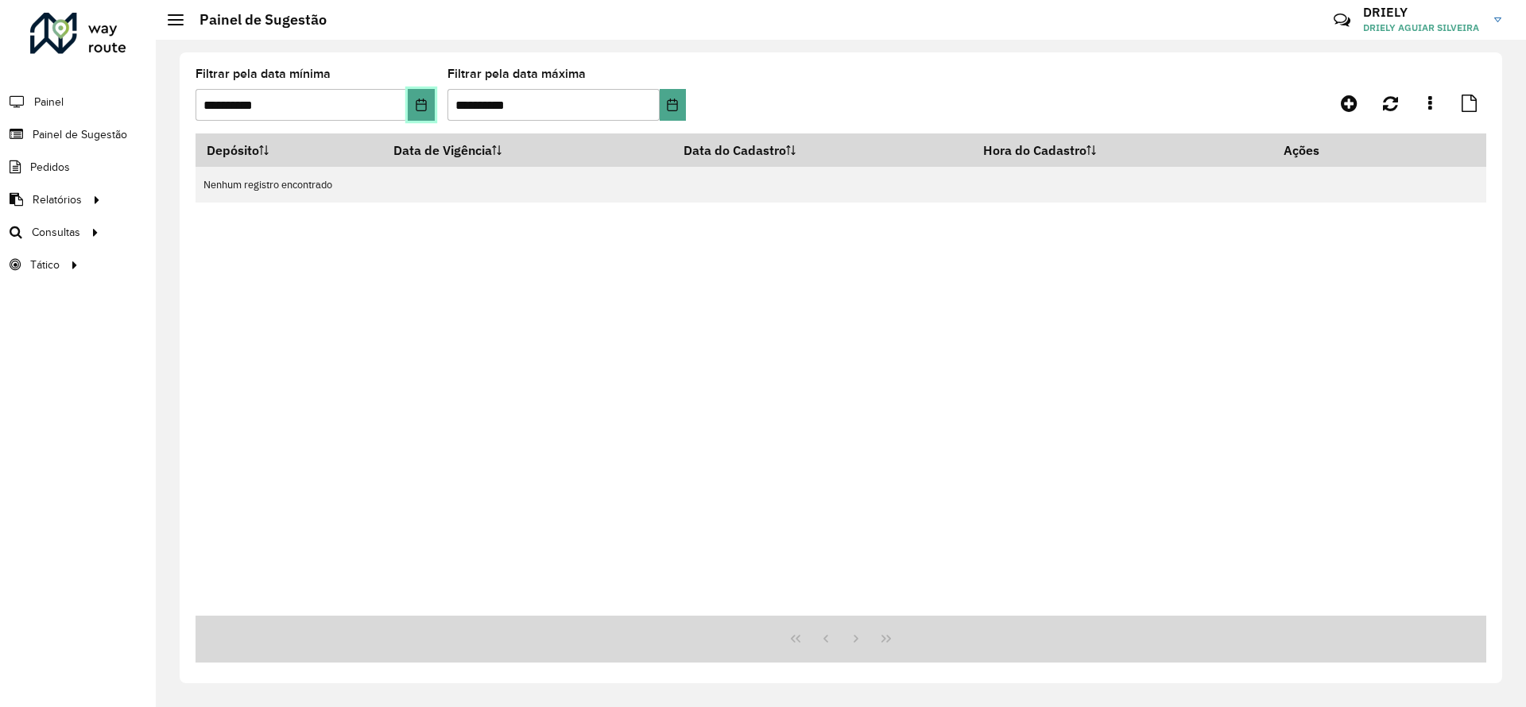
click at [424, 116] on button "Choose Date" at bounding box center [421, 105] width 26 height 32
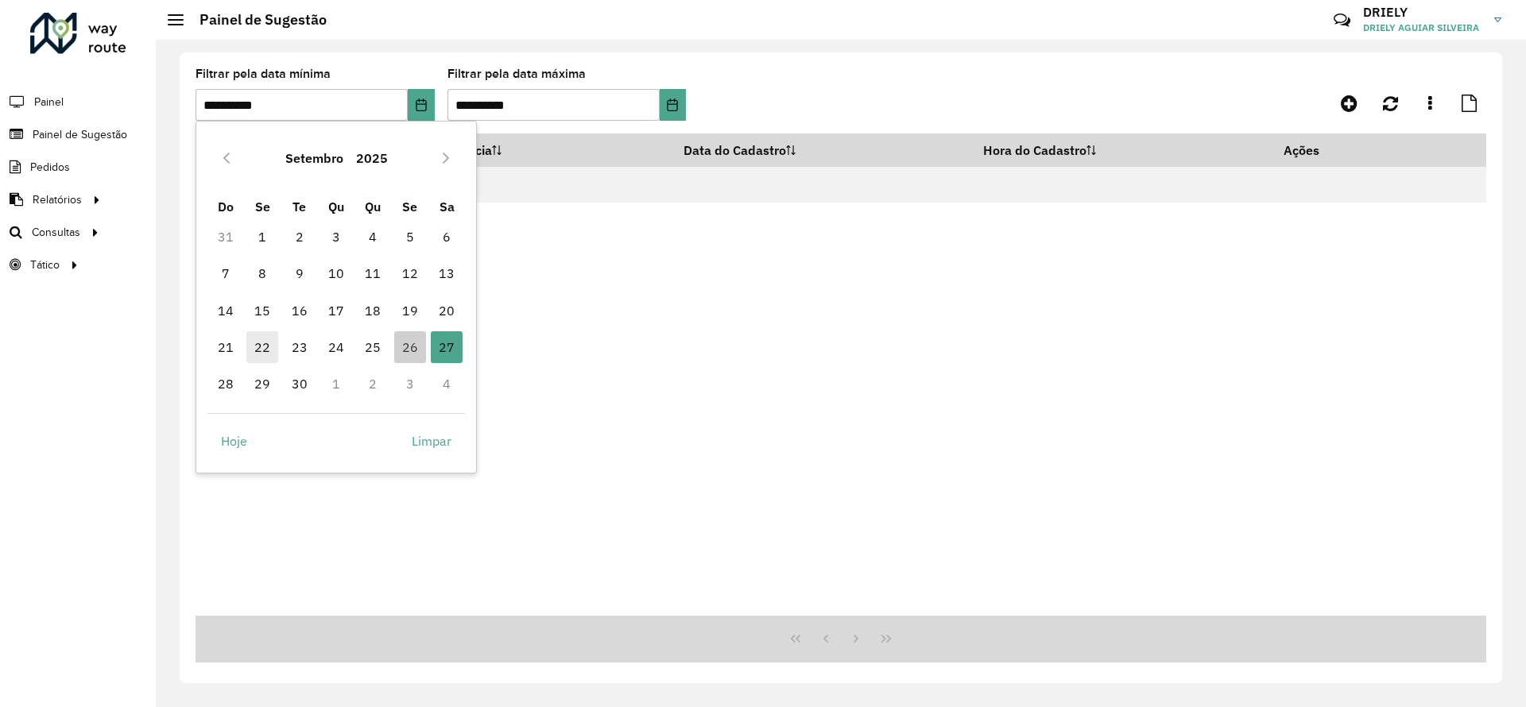
click at [265, 351] on span "22" at bounding box center [262, 347] width 32 height 32
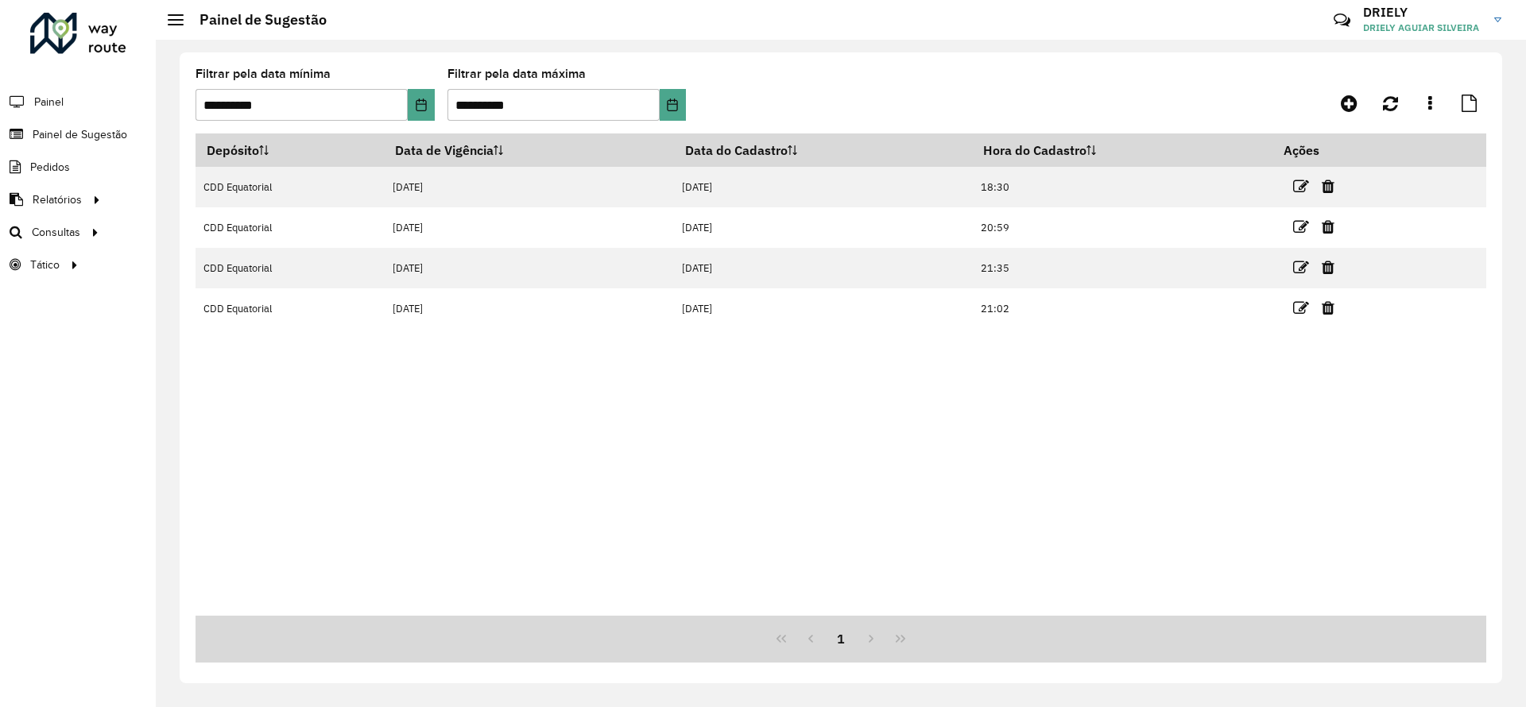
click at [420, 118] on hb-app "**********" at bounding box center [763, 353] width 1526 height 707
click at [420, 118] on button "Choose Date" at bounding box center [421, 105] width 26 height 32
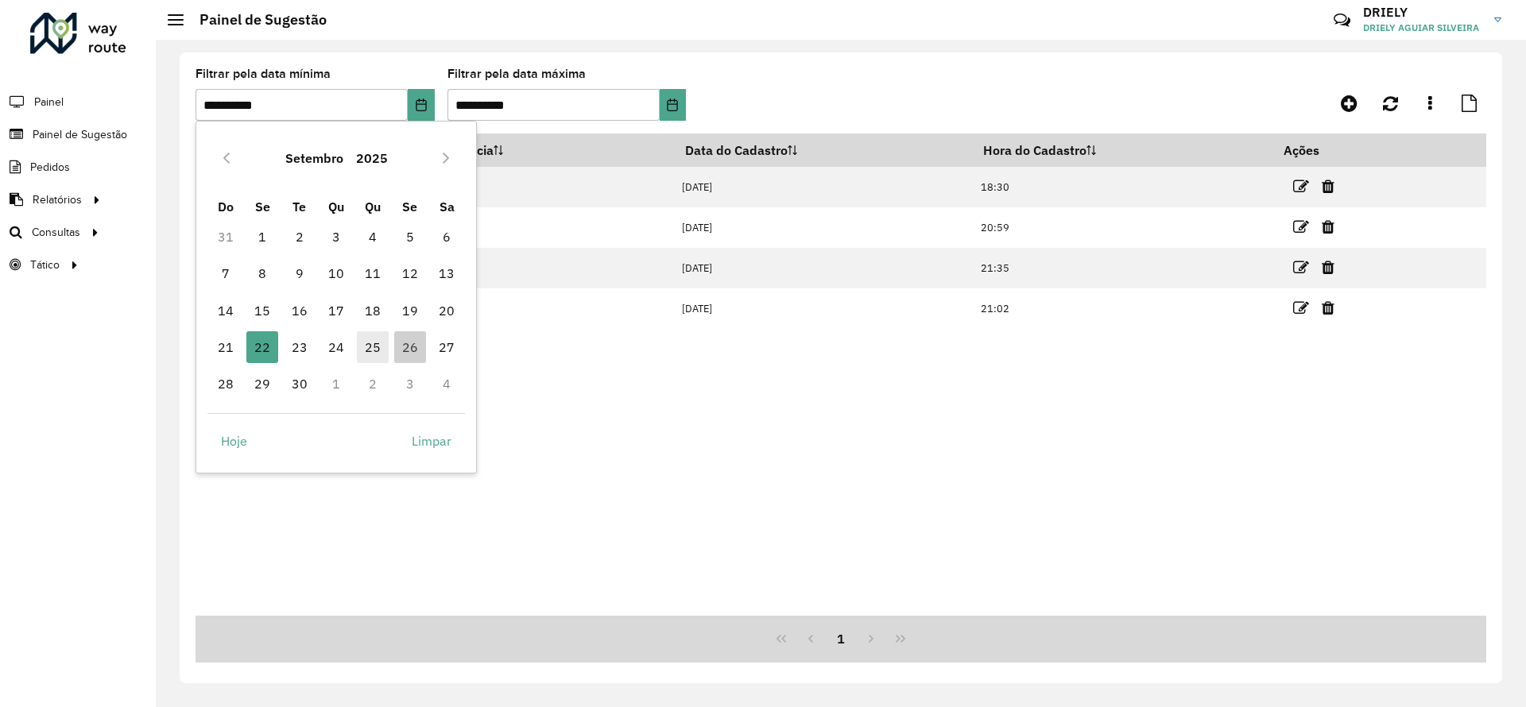
click at [387, 346] on span "25" at bounding box center [373, 347] width 32 height 32
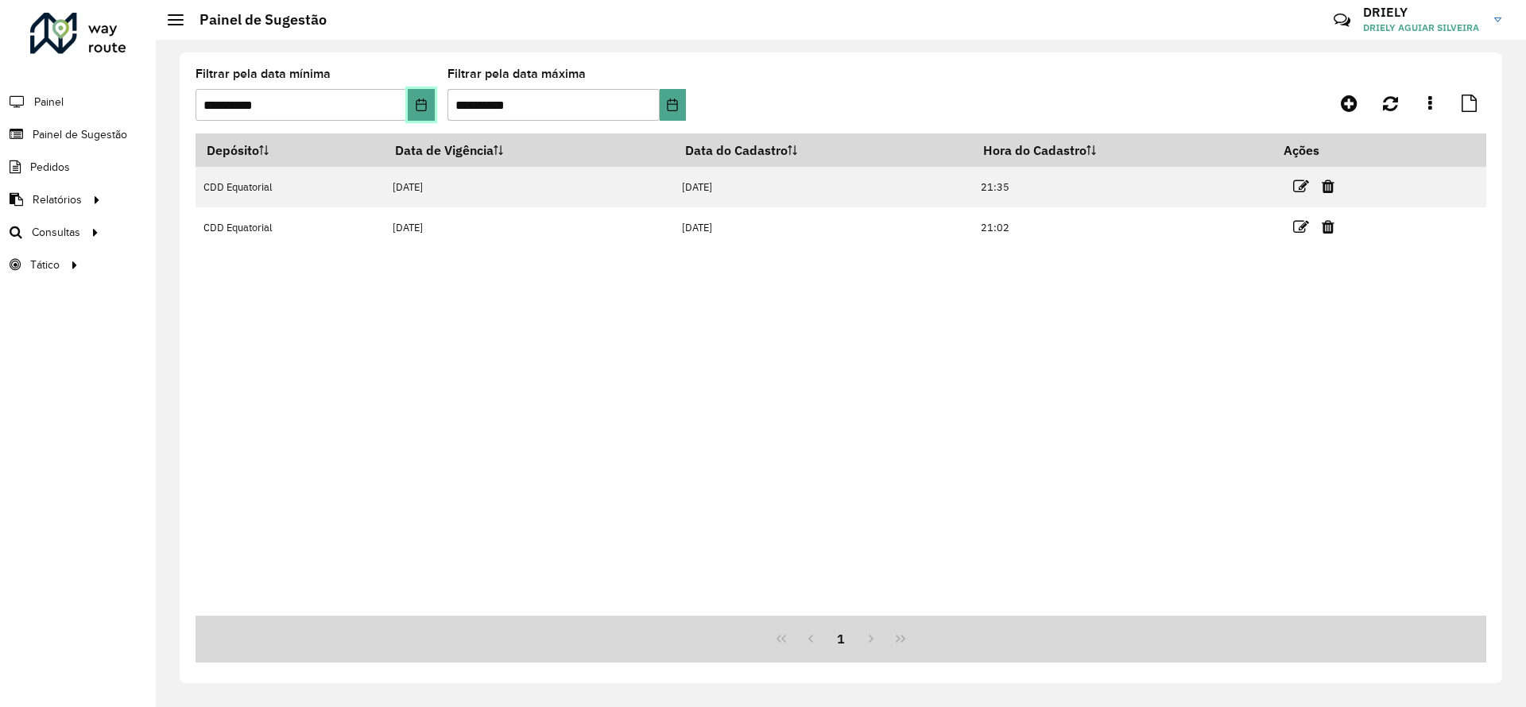
click at [420, 110] on icon "Choose Date" at bounding box center [421, 105] width 13 height 13
click at [671, 286] on div "Depósito Data de Vigência Data do Cadastro Hora do Cadastro Ações CDD Equatoria…" at bounding box center [840, 375] width 1291 height 482
click at [424, 103] on icon "Choose Date" at bounding box center [421, 105] width 10 height 13
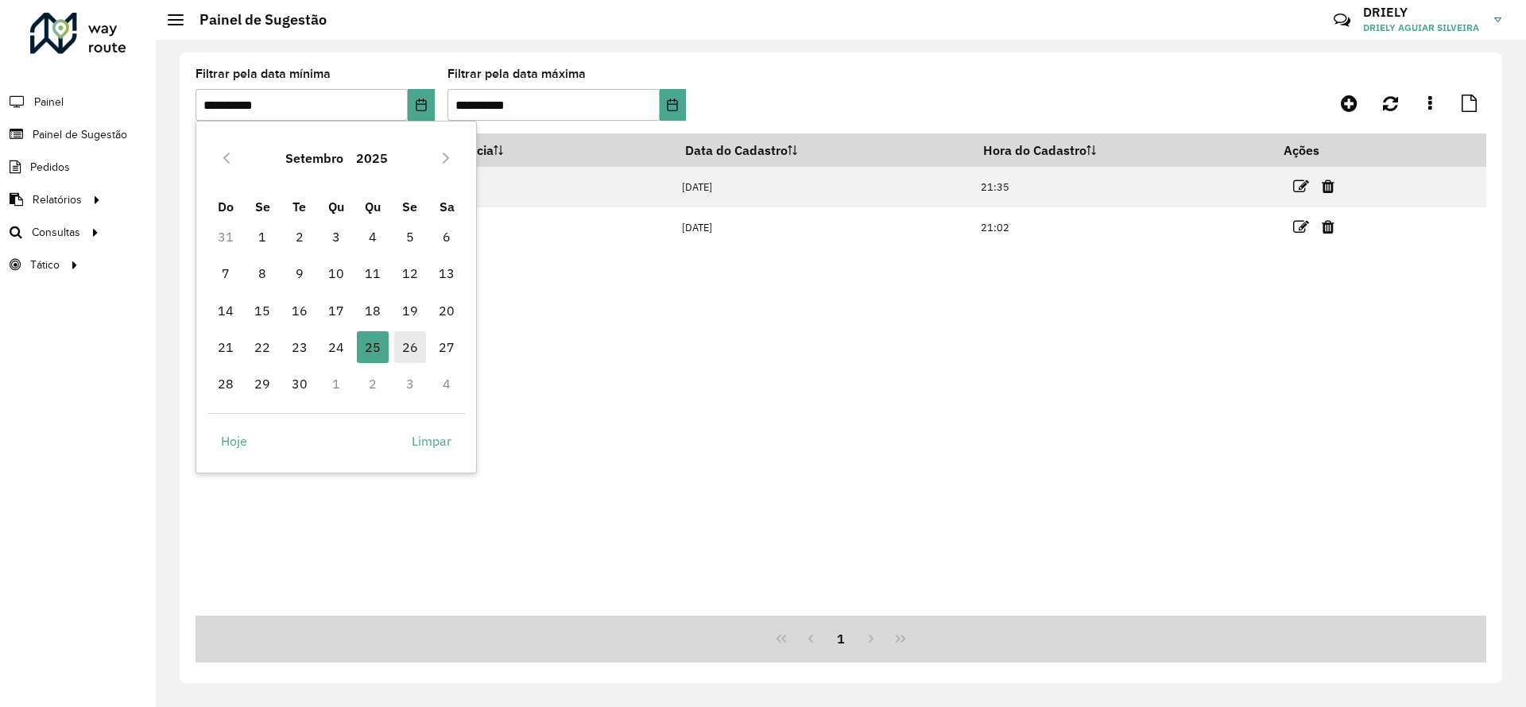
click at [412, 354] on span "26" at bounding box center [410, 347] width 32 height 32
type input "**********"
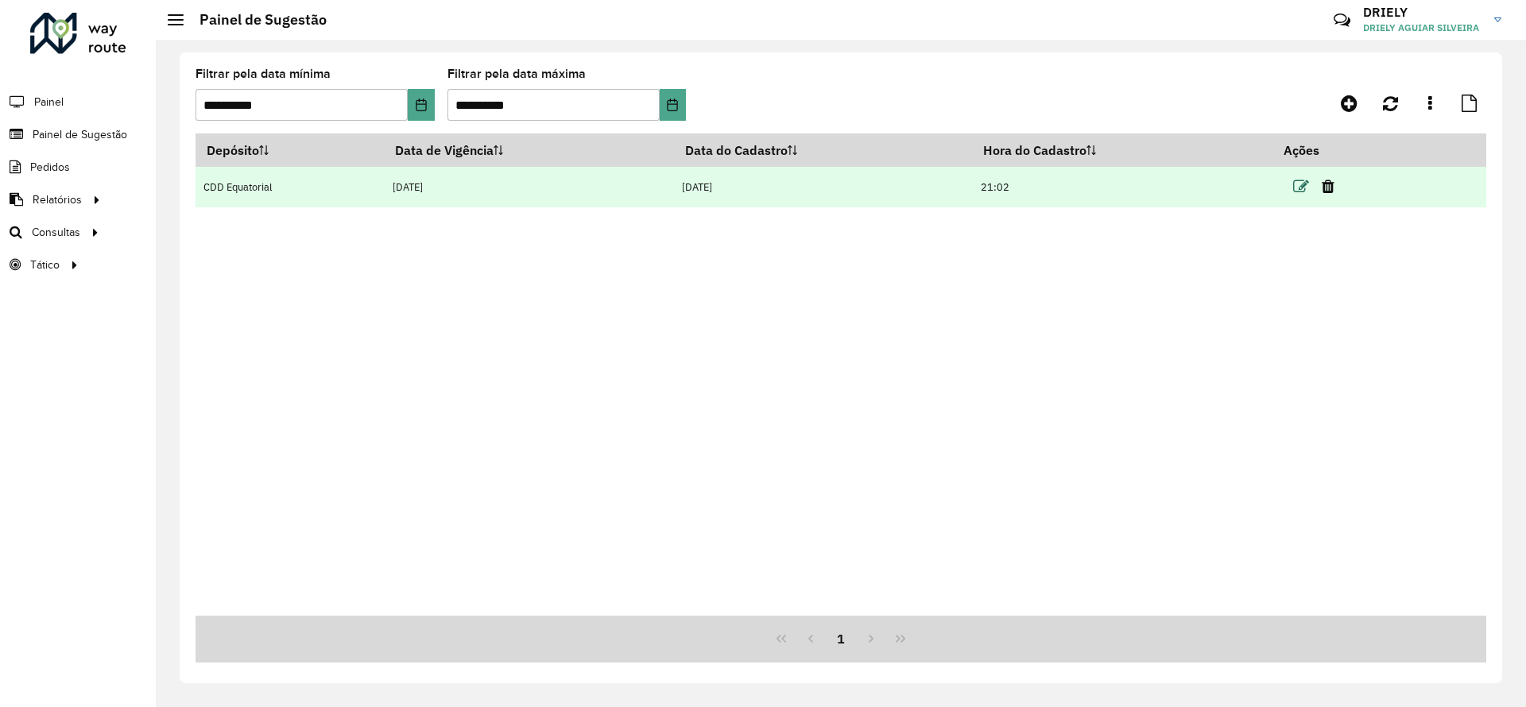
click at [1299, 192] on icon at bounding box center [1301, 187] width 16 height 16
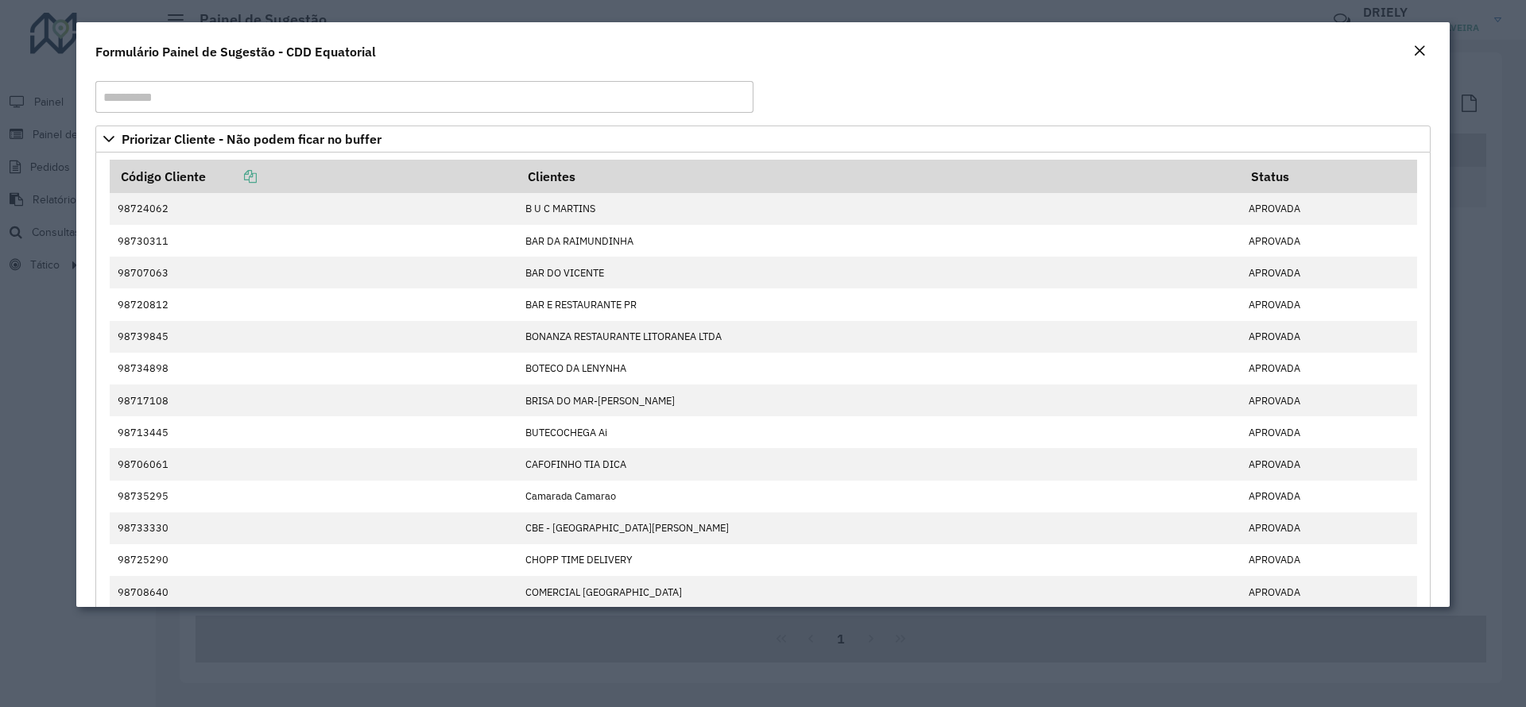
scroll to position [16, 0]
